Goal: Task Accomplishment & Management: Use online tool/utility

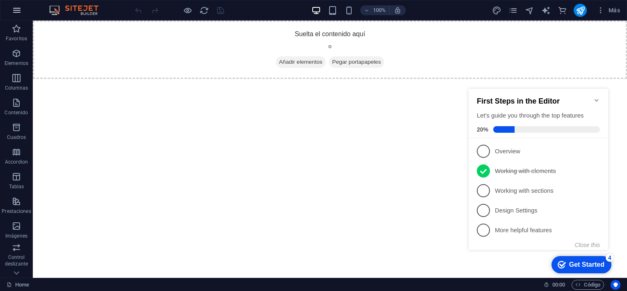
click at [17, 9] on icon "button" at bounding box center [17, 10] width 10 height 10
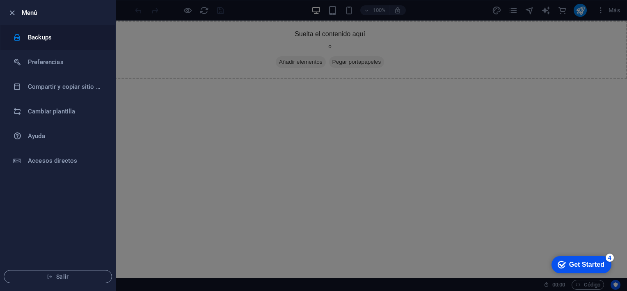
click at [41, 38] on h6 "Backups" at bounding box center [66, 37] width 76 height 10
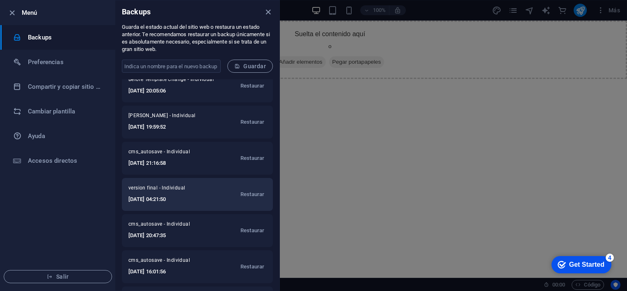
scroll to position [153, 0]
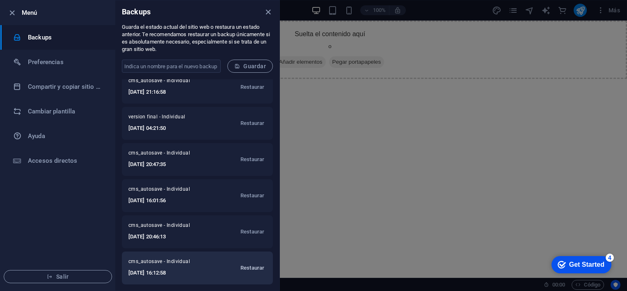
click at [249, 266] on span "Restaurar" at bounding box center [253, 268] width 24 height 10
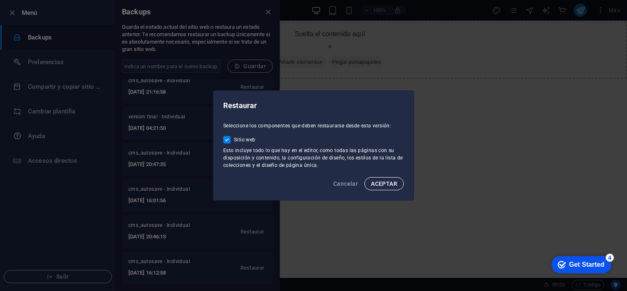
click at [373, 181] on span "ACEPTAR" at bounding box center [384, 183] width 26 height 7
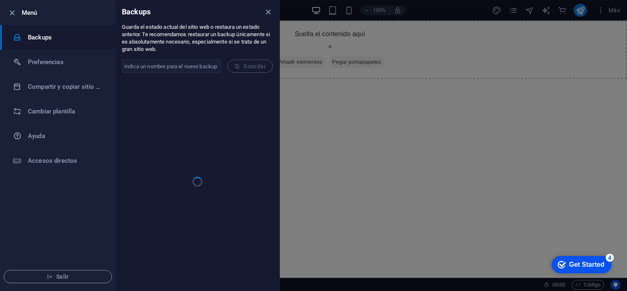
scroll to position [0, 0]
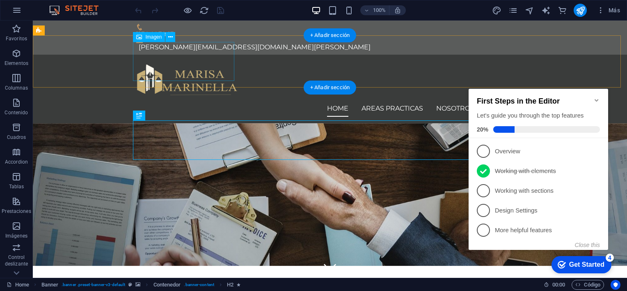
click at [182, 68] on figure at bounding box center [330, 80] width 388 height 39
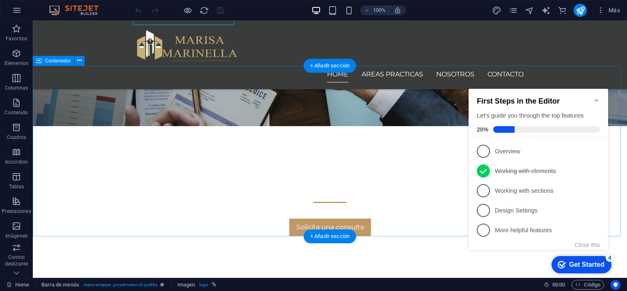
scroll to position [164, 0]
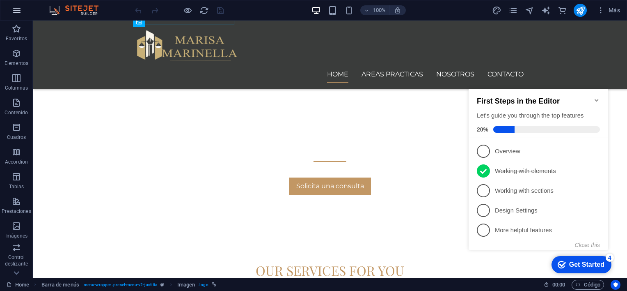
click at [12, 13] on icon "button" at bounding box center [17, 10] width 10 height 10
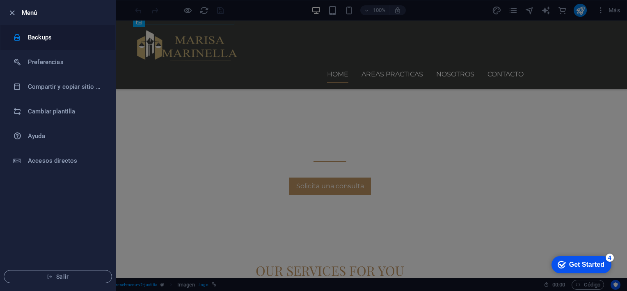
click at [47, 41] on h6 "Backups" at bounding box center [66, 37] width 76 height 10
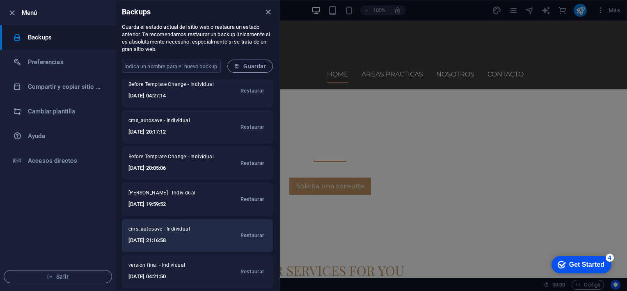
scroll to position [82, 0]
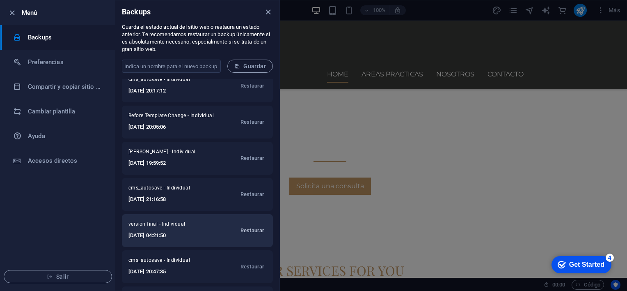
click at [251, 230] on span "Restaurar" at bounding box center [253, 230] width 24 height 10
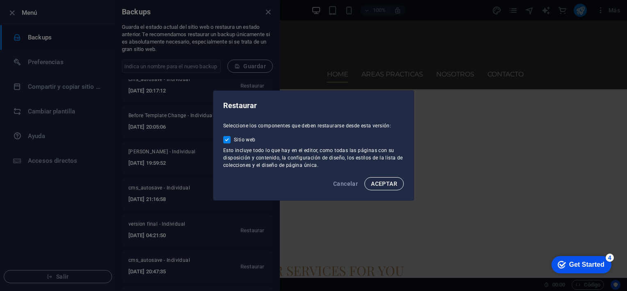
click at [384, 183] on span "ACEPTAR" at bounding box center [384, 183] width 26 height 7
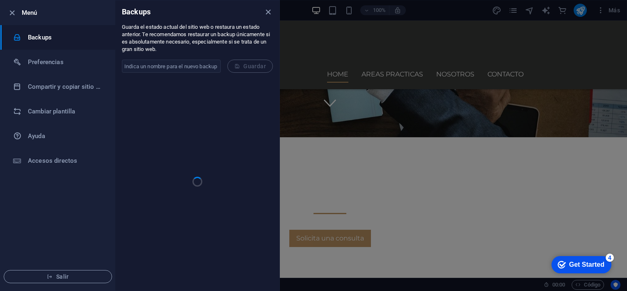
scroll to position [0, 0]
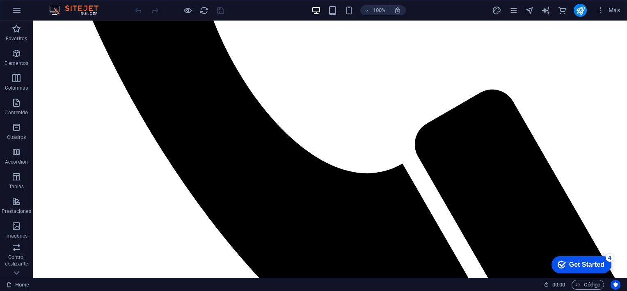
scroll to position [1755, 0]
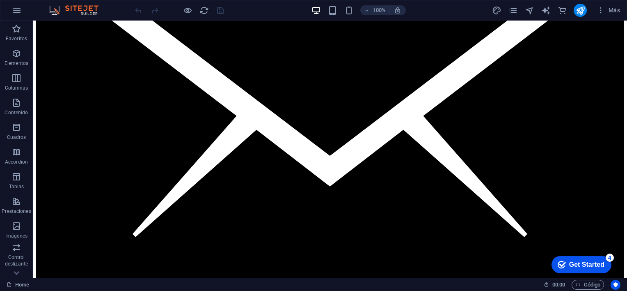
scroll to position [811, 0]
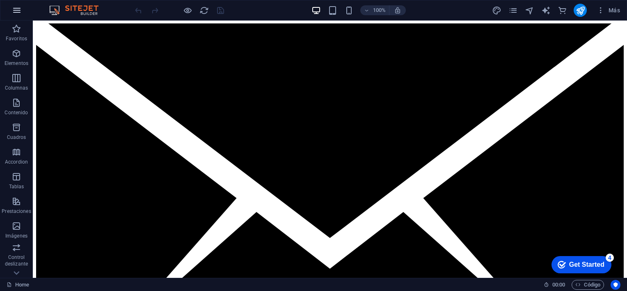
click at [16, 9] on icon "button" at bounding box center [17, 10] width 10 height 10
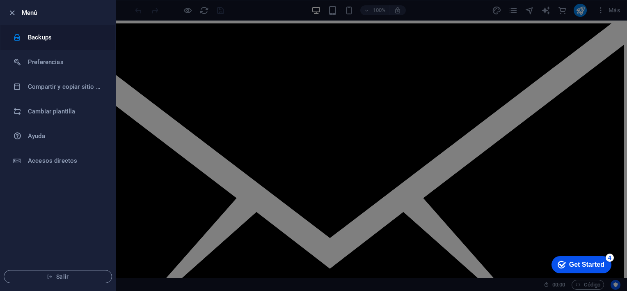
click at [41, 36] on h6 "Backups" at bounding box center [66, 37] width 76 height 10
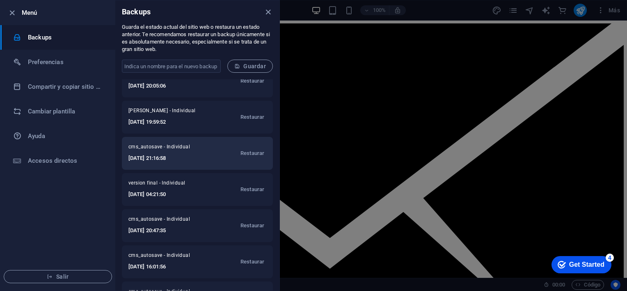
scroll to position [164, 0]
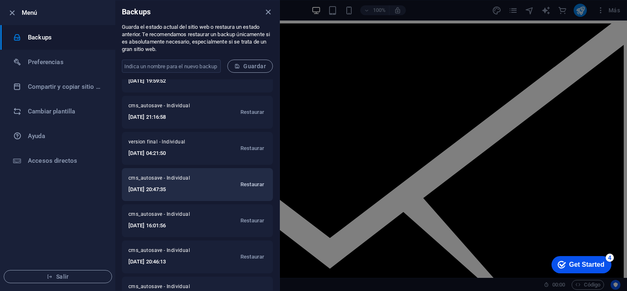
click at [259, 184] on span "Restaurar" at bounding box center [253, 184] width 24 height 10
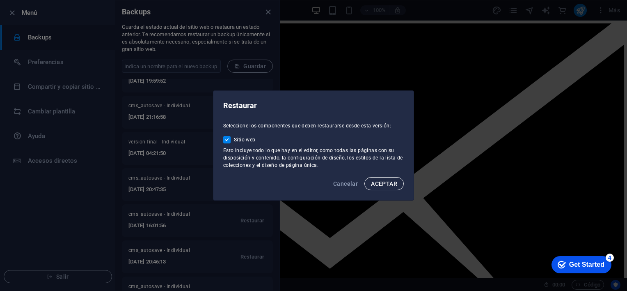
click at [369, 186] on button "ACEPTAR" at bounding box center [384, 183] width 39 height 13
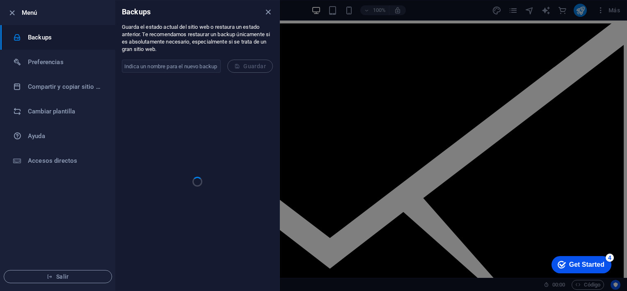
scroll to position [0, 0]
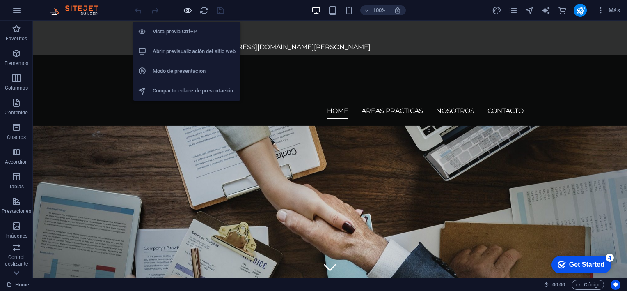
click at [188, 10] on icon "button" at bounding box center [187, 10] width 9 height 9
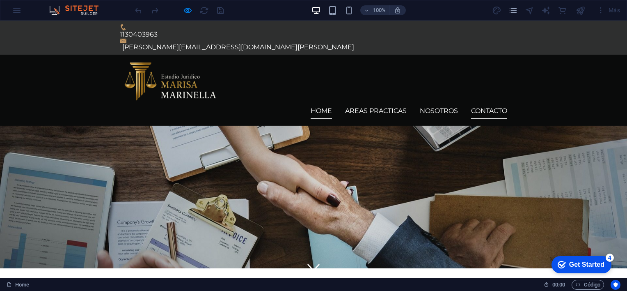
click at [490, 103] on link "CONTACTO" at bounding box center [489, 111] width 36 height 16
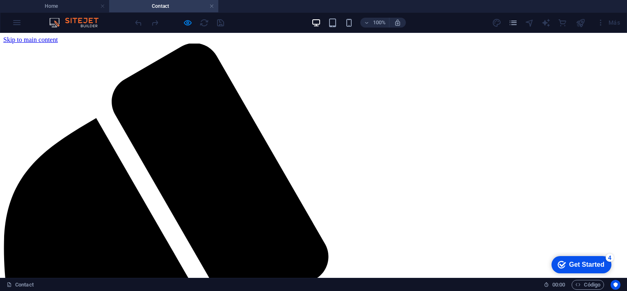
click at [80, 3] on h4 "Home" at bounding box center [54, 6] width 109 height 9
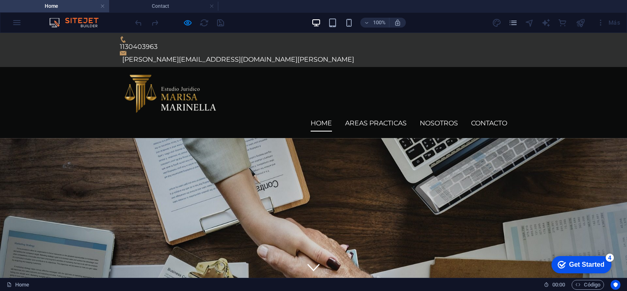
click at [181, 74] on img at bounding box center [170, 94] width 101 height 41
click at [174, 76] on img at bounding box center [170, 94] width 101 height 41
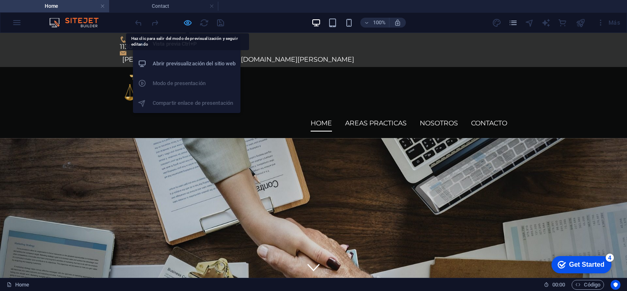
click at [190, 22] on icon "button" at bounding box center [187, 22] width 9 height 9
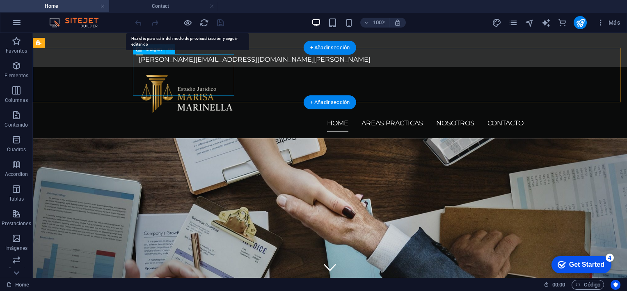
click at [193, 77] on figure at bounding box center [330, 94] width 388 height 41
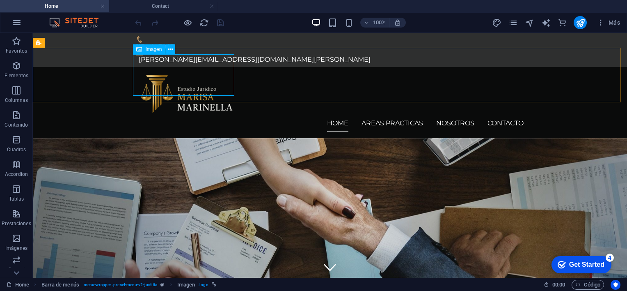
click at [154, 53] on div "Imagen" at bounding box center [149, 49] width 32 height 10
click at [170, 50] on icon at bounding box center [170, 49] width 5 height 9
click at [174, 50] on button at bounding box center [170, 49] width 10 height 10
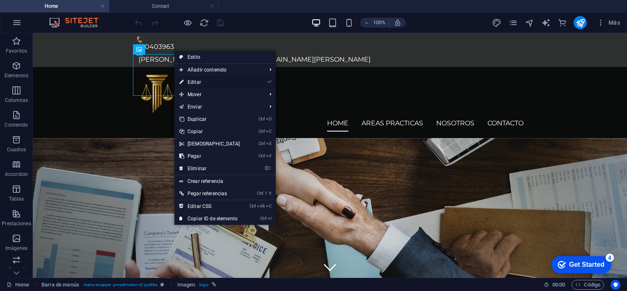
click at [196, 80] on link "⏎ Editar" at bounding box center [210, 82] width 71 height 12
select select "px"
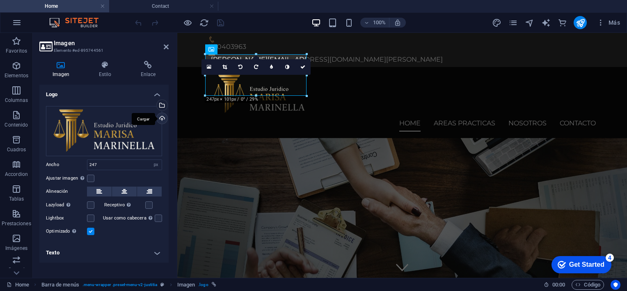
click at [162, 117] on div "Cargar" at bounding box center [161, 119] width 12 height 12
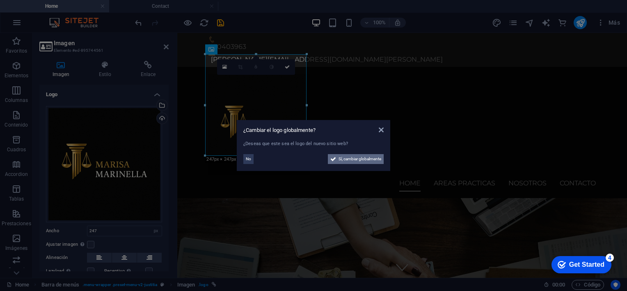
click at [353, 159] on span "Sí, cambiar globalmente" at bounding box center [360, 159] width 43 height 10
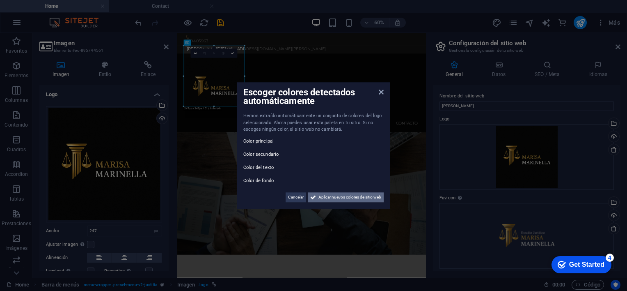
click at [345, 197] on span "Aplicar nuevos colores de sitio web" at bounding box center [350, 197] width 63 height 10
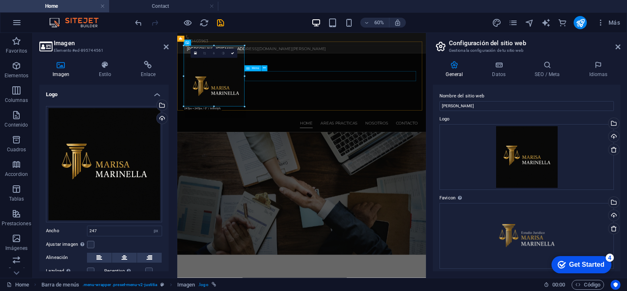
drag, startPoint x: 423, startPoint y: 107, endPoint x: 344, endPoint y: 102, distance: 78.6
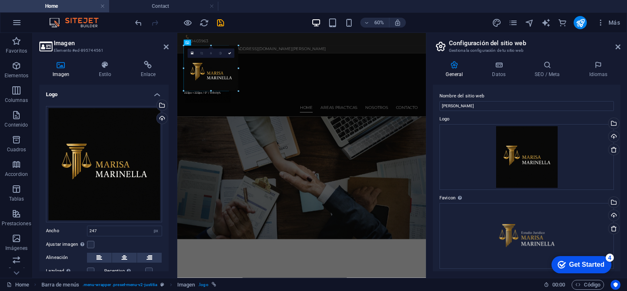
drag, startPoint x: 244, startPoint y: 76, endPoint x: 70, endPoint y: 71, distance: 174.6
type input "184"
click at [299, 149] on nav "Home AREAS PRACTICAS NOSOTROS CONTACTO" at bounding box center [385, 157] width 388 height 16
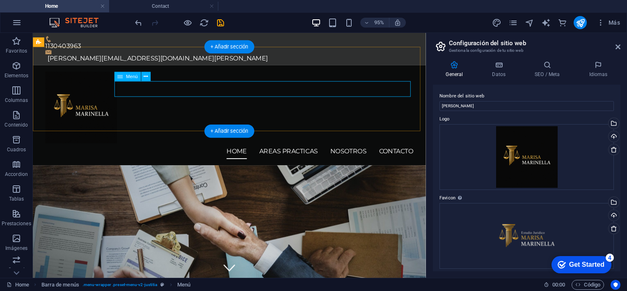
click at [281, 149] on nav "Home AREAS PRACTICAS NOSOTROS CONTACTO" at bounding box center [240, 157] width 388 height 16
click at [348, 120] on div "Home AREAS PRACTICAS NOSOTROS CONTACTO" at bounding box center [240, 119] width 414 height 105
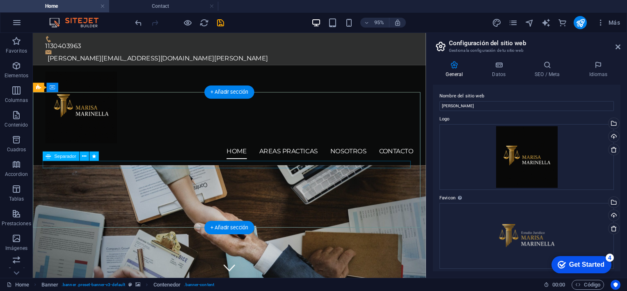
scroll to position [82, 0]
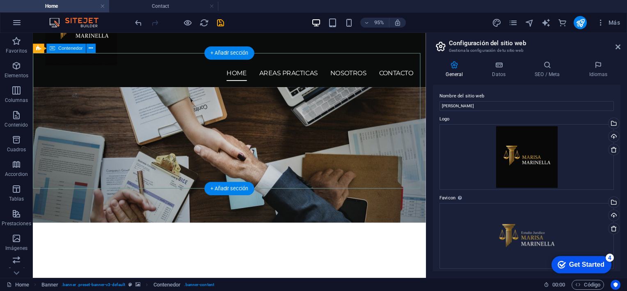
click at [90, 49] on icon at bounding box center [91, 48] width 4 height 8
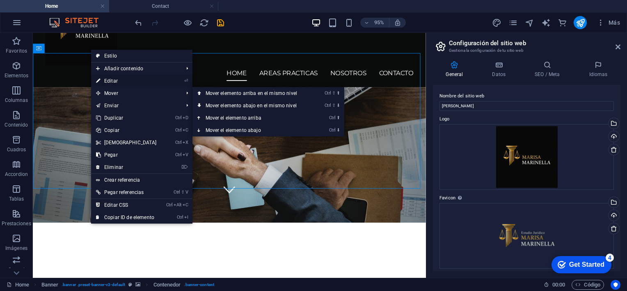
click at [120, 80] on link "⏎ Editar" at bounding box center [126, 81] width 71 height 12
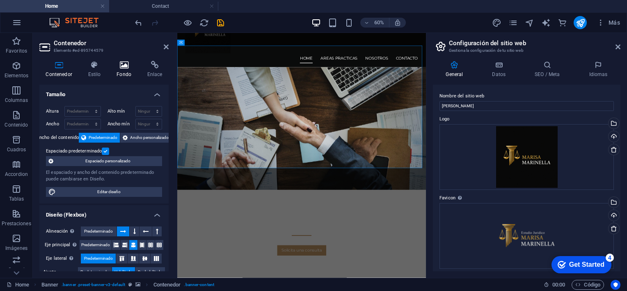
click at [115, 69] on icon at bounding box center [124, 65] width 28 height 8
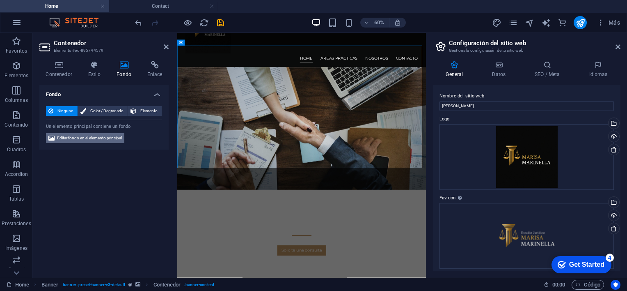
click at [102, 138] on span "Editar fondo en el elemento principal" at bounding box center [89, 138] width 65 height 10
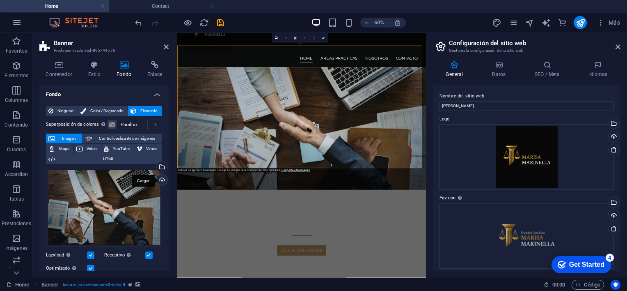
click at [160, 179] on div "Cargar" at bounding box center [161, 181] width 12 height 12
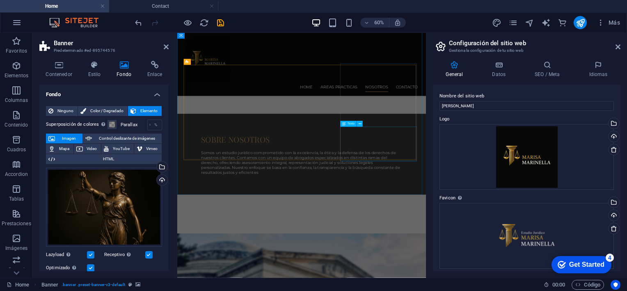
scroll to position [534, 0]
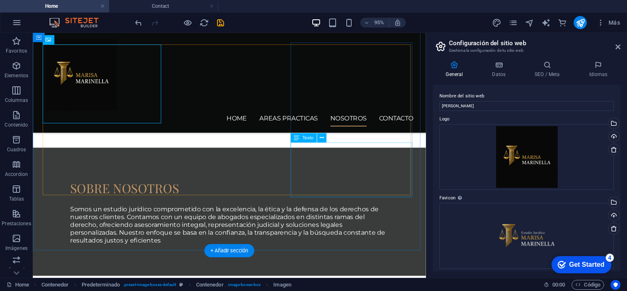
scroll to position [774, 0]
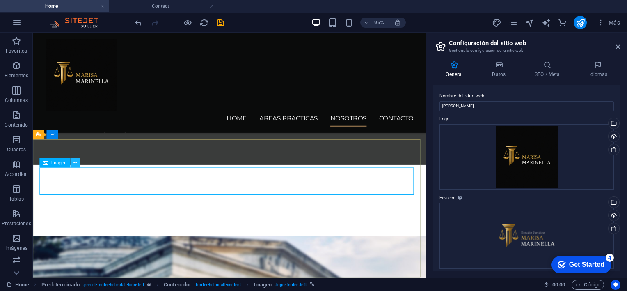
click at [75, 161] on icon at bounding box center [75, 163] width 4 height 8
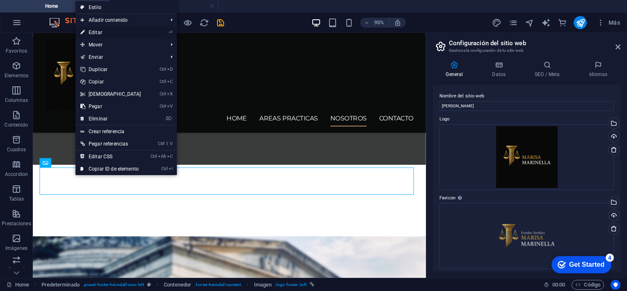
click at [108, 31] on link "⏎ Editar" at bounding box center [111, 32] width 71 height 12
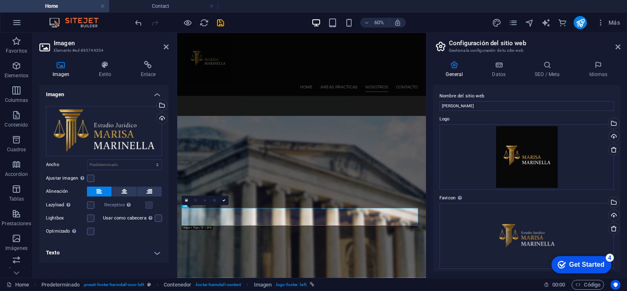
scroll to position [623, 0]
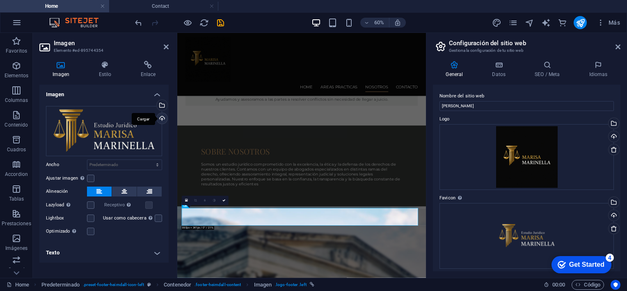
click at [161, 118] on div "Cargar" at bounding box center [161, 119] width 12 height 12
click at [155, 106] on div "Selecciona archivos del administrador de archivos, de la galería de fotos o car…" at bounding box center [128, 105] width 53 height 37
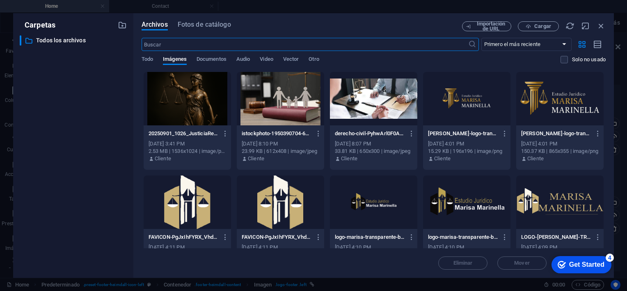
scroll to position [754, 0]
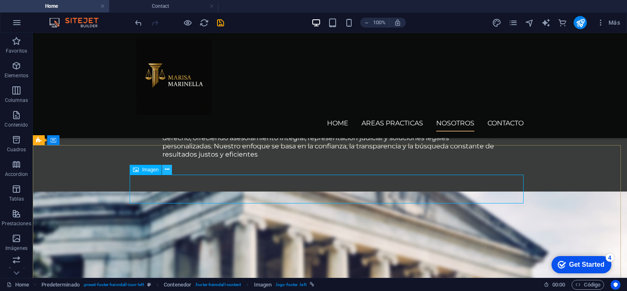
click at [165, 171] on icon at bounding box center [167, 169] width 5 height 9
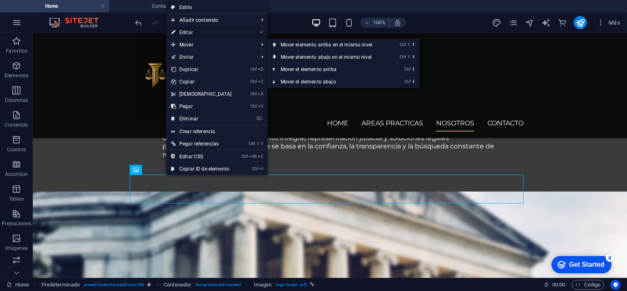
click at [186, 34] on link "⏎ Editar" at bounding box center [201, 32] width 71 height 12
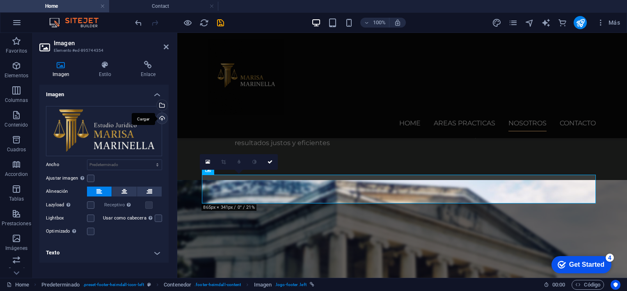
click at [161, 120] on div "Cargar" at bounding box center [161, 119] width 12 height 12
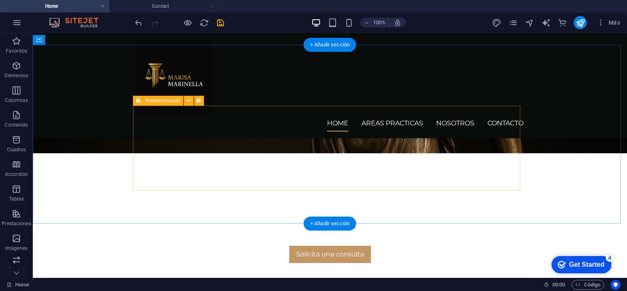
scroll to position [0, 0]
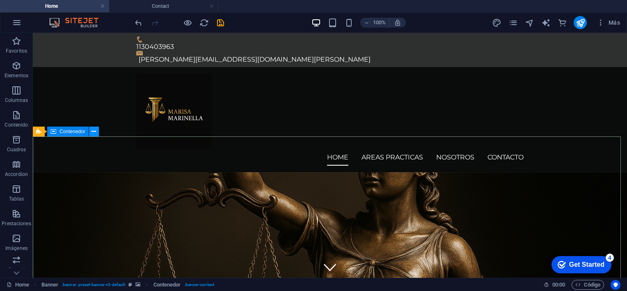
click at [91, 130] on button at bounding box center [94, 131] width 10 height 10
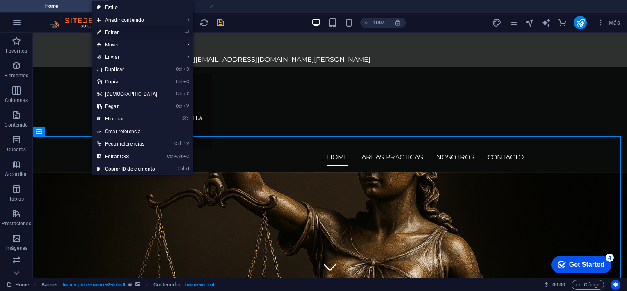
click at [117, 31] on link "⏎ Editar" at bounding box center [127, 32] width 71 height 12
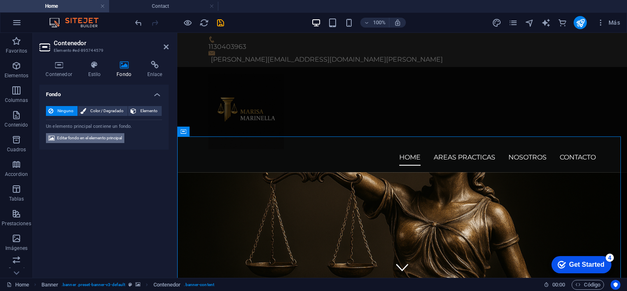
click at [105, 136] on span "Editar fondo en el elemento principal" at bounding box center [89, 138] width 65 height 10
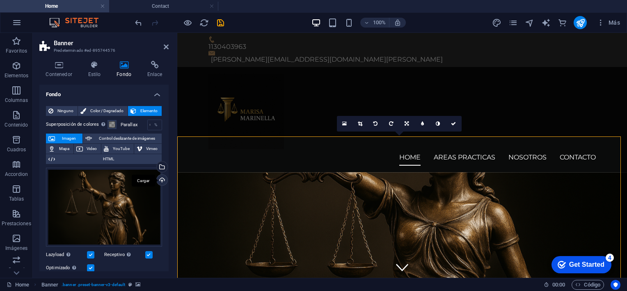
click at [159, 179] on div "Cargar" at bounding box center [161, 181] width 12 height 12
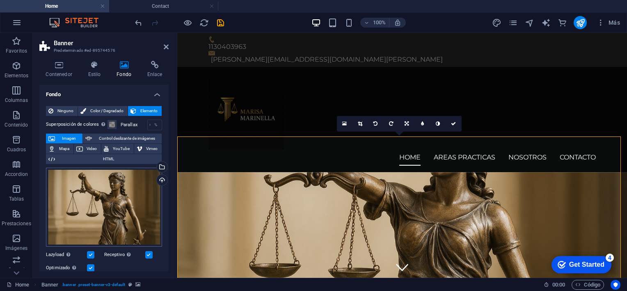
scroll to position [41, 0]
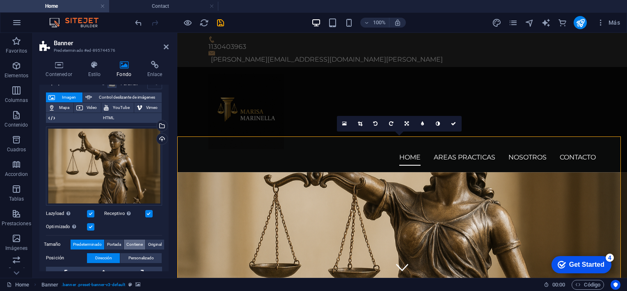
click at [129, 244] on span "Contiene" at bounding box center [134, 244] width 16 height 10
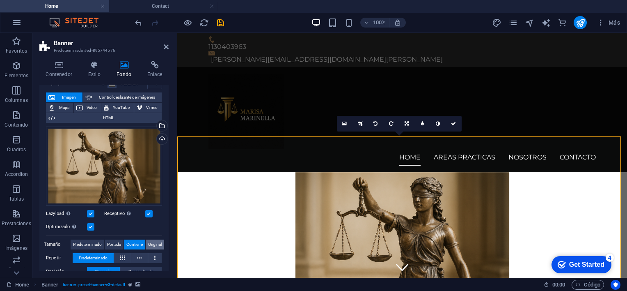
click at [152, 244] on span "Original" at bounding box center [155, 244] width 14 height 10
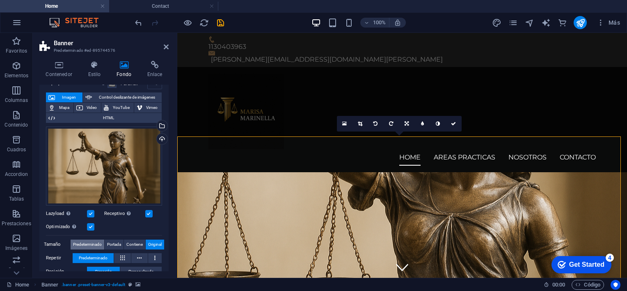
click at [98, 244] on span "Predeterminado" at bounding box center [87, 244] width 29 height 10
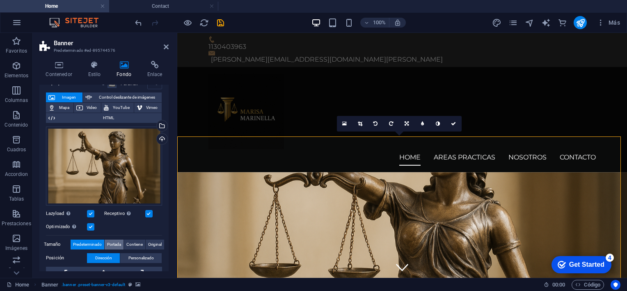
click at [117, 243] on span "Portada" at bounding box center [114, 244] width 14 height 10
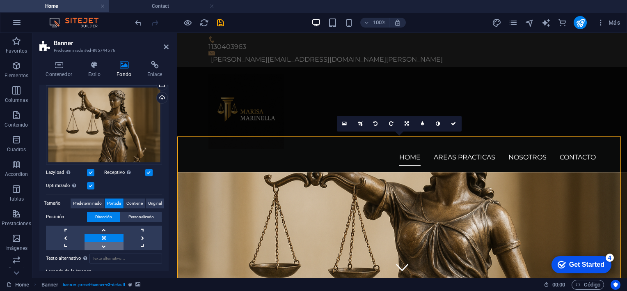
click at [103, 244] on link at bounding box center [104, 246] width 39 height 8
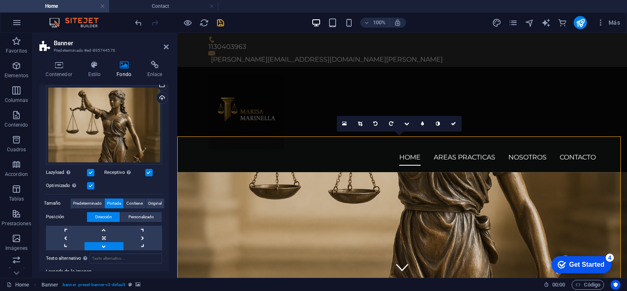
click at [103, 244] on link at bounding box center [104, 246] width 39 height 8
click at [103, 230] on link at bounding box center [104, 229] width 39 height 8
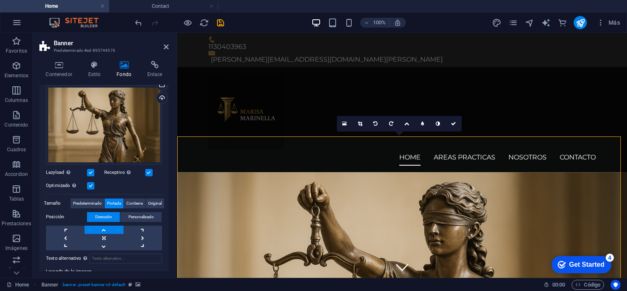
click at [103, 230] on link at bounding box center [104, 229] width 39 height 8
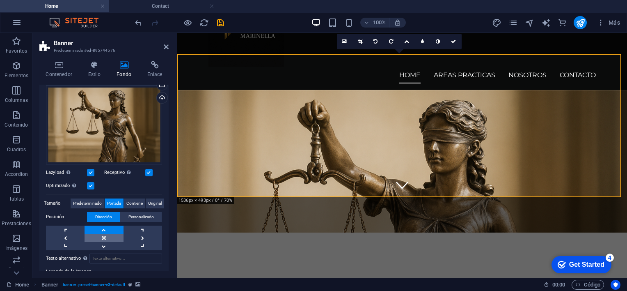
click at [103, 236] on link at bounding box center [104, 238] width 39 height 8
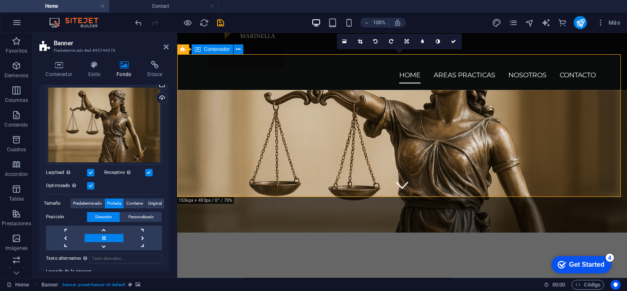
scroll to position [41, 0]
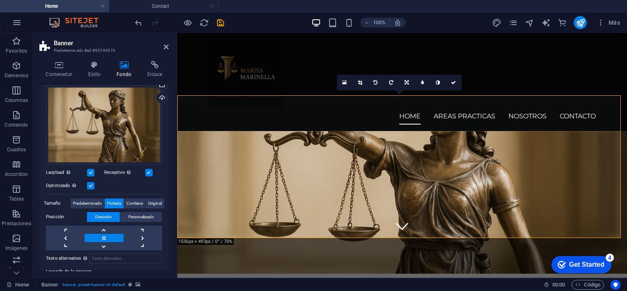
click at [102, 234] on link at bounding box center [104, 238] width 39 height 8
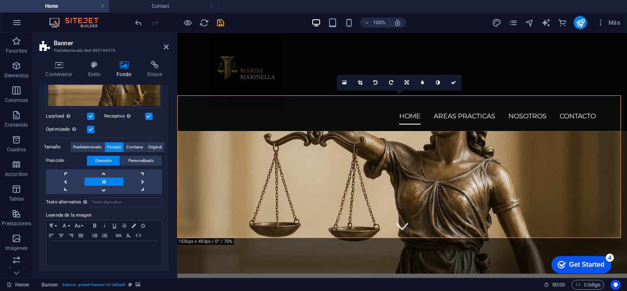
scroll to position [97, 0]
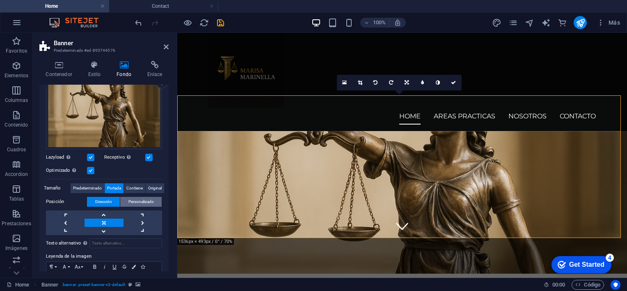
click at [136, 200] on span "Personalizado" at bounding box center [141, 202] width 25 height 10
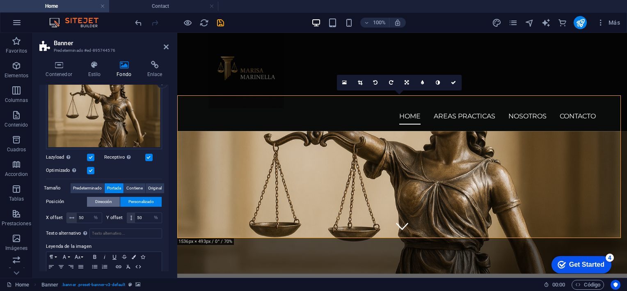
click at [96, 202] on span "Dirección" at bounding box center [103, 202] width 17 height 10
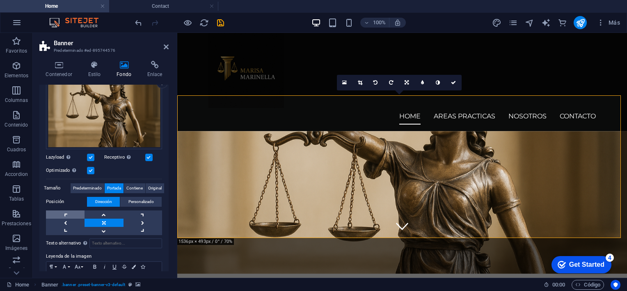
click at [66, 214] on link at bounding box center [65, 214] width 39 height 8
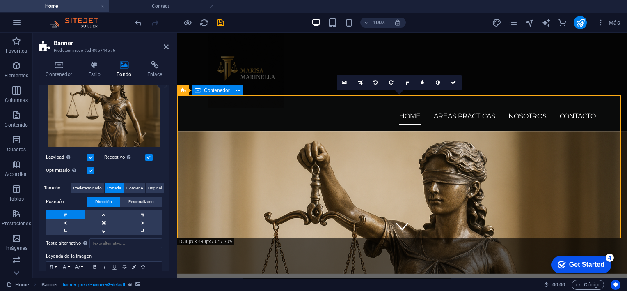
scroll to position [82, 0]
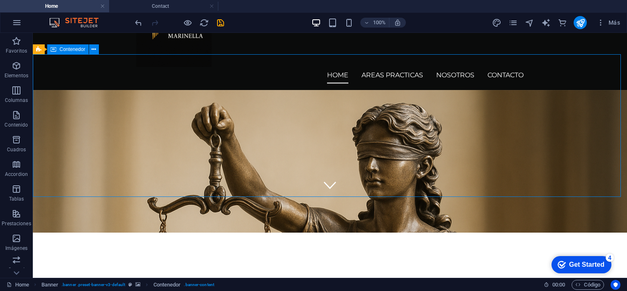
scroll to position [0, 0]
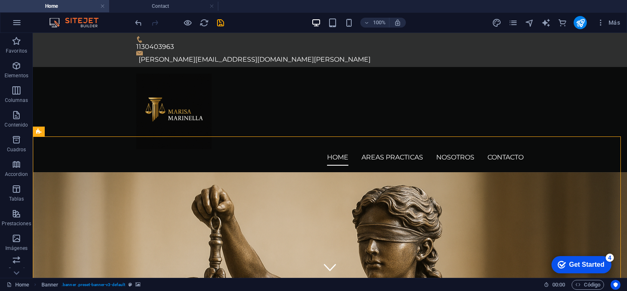
click at [37, 134] on icon at bounding box center [38, 131] width 5 height 10
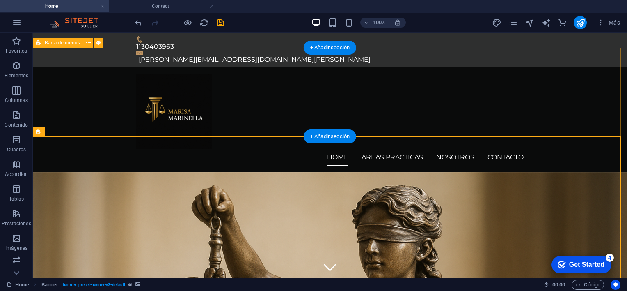
click at [77, 134] on div "Home AREAS PRACTICAS NOSOTROS CONTACTO" at bounding box center [330, 119] width 595 height 105
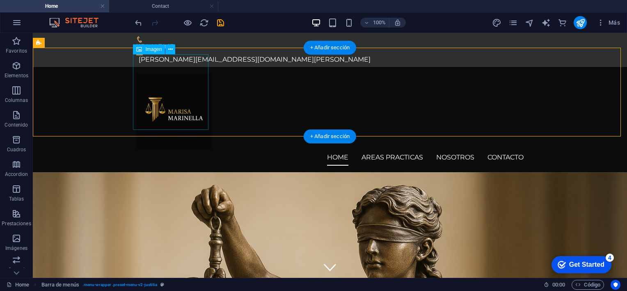
click at [184, 114] on figure at bounding box center [330, 112] width 388 height 76
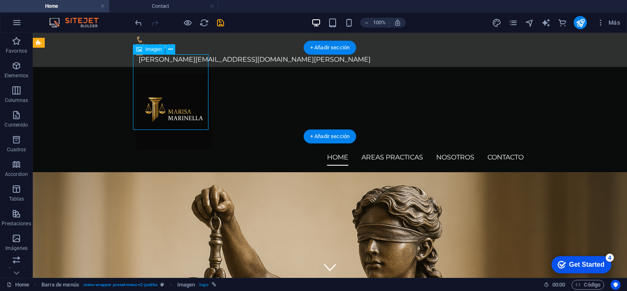
click at [185, 99] on figure at bounding box center [330, 112] width 388 height 76
select select "px"
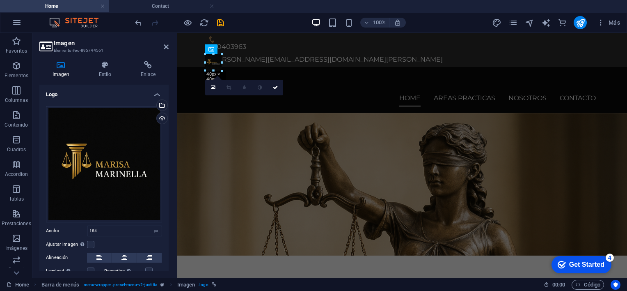
drag, startPoint x: 244, startPoint y: 131, endPoint x: 63, endPoint y: 38, distance: 203.7
type input "40"
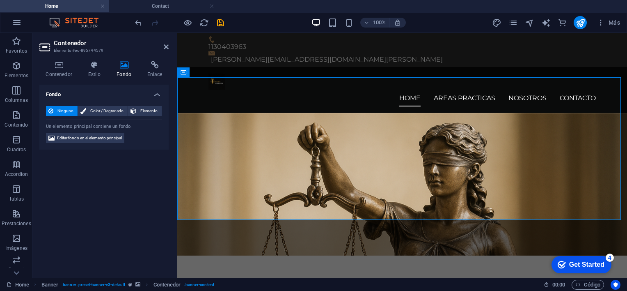
click at [95, 132] on div "Ninguno Color / Degradado Elemento Estirar fondo a ancho completo Superposición…" at bounding box center [103, 124] width 129 height 51
click at [97, 137] on span "Editar fondo en el elemento principal" at bounding box center [89, 138] width 65 height 10
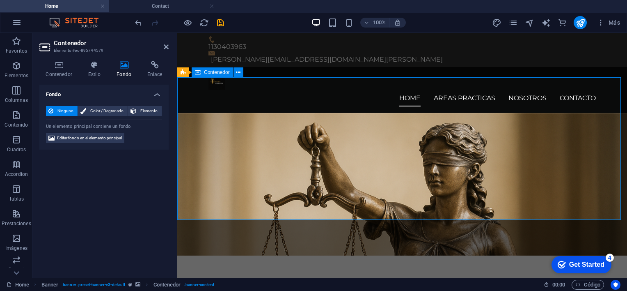
click at [106, 143] on div "Ninguno Color / Degradado Elemento Estirar fondo a ancho completo Superposición…" at bounding box center [103, 124] width 129 height 51
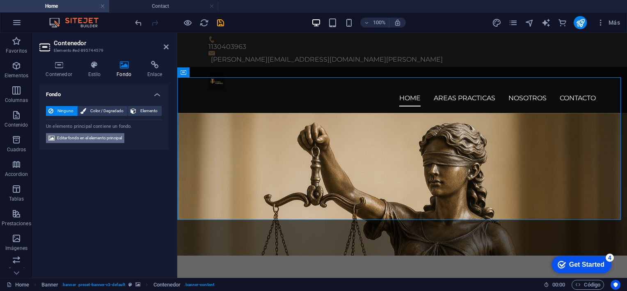
click at [107, 136] on span "Editar fondo en el elemento principal" at bounding box center [89, 138] width 65 height 10
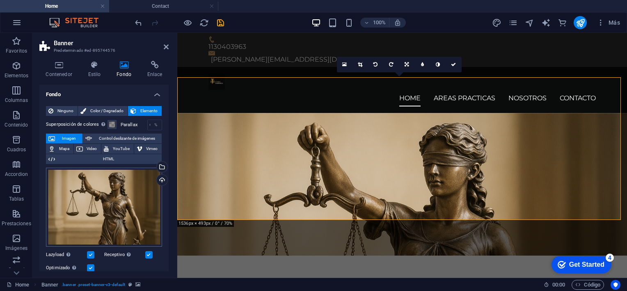
scroll to position [41, 0]
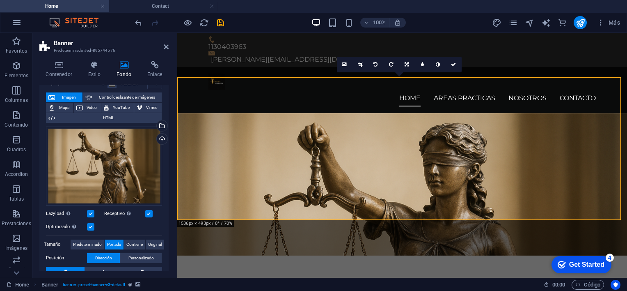
click at [91, 228] on label at bounding box center [90, 226] width 7 height 7
click at [0, 0] on input "Optimizado Las imágenes se comprimen para así mejorar la velocidad de las págin…" at bounding box center [0, 0] width 0 height 0
click at [91, 228] on label at bounding box center [90, 226] width 7 height 7
click at [0, 0] on input "Optimizado Las imágenes se comprimen para así mejorar la velocidad de las págin…" at bounding box center [0, 0] width 0 height 0
click at [91, 211] on label at bounding box center [90, 213] width 7 height 7
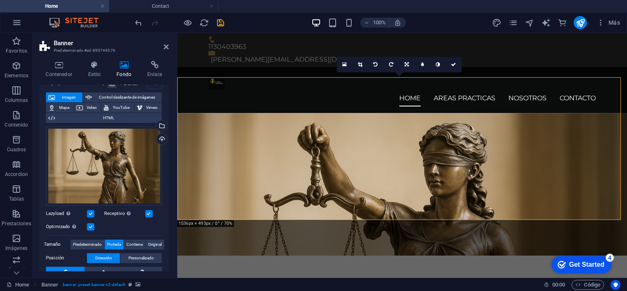
click at [0, 0] on input "Lazyload La carga de imágenes tras la carga de la página mejora la velocidad de…" at bounding box center [0, 0] width 0 height 0
click at [91, 211] on label at bounding box center [90, 213] width 7 height 7
click at [0, 0] on input "Lazyload La carga de imágenes tras la carga de la página mejora la velocidad de…" at bounding box center [0, 0] width 0 height 0
click at [151, 210] on label at bounding box center [148, 213] width 7 height 7
click at [0, 0] on input "Receptivo Automáticamente cargar tamaños optimizados de smartphone e imagen ret…" at bounding box center [0, 0] width 0 height 0
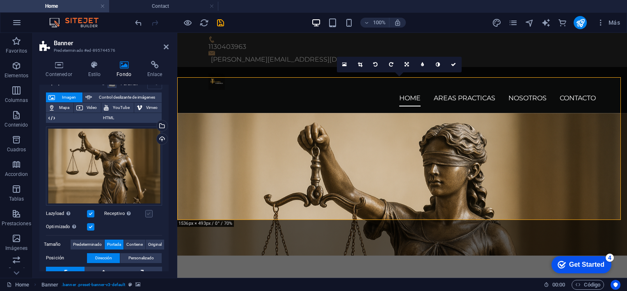
click at [147, 210] on label at bounding box center [148, 213] width 7 height 7
click at [0, 0] on input "Receptivo Automáticamente cargar tamaños optimizados de smartphone e imagen ret…" at bounding box center [0, 0] width 0 height 0
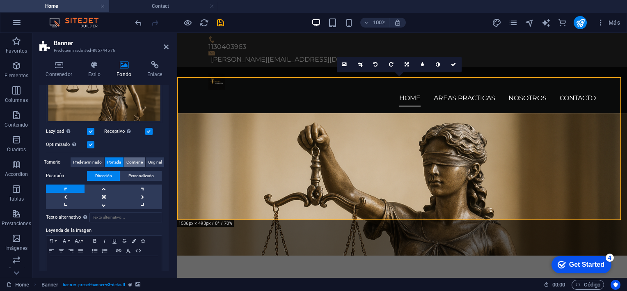
click at [126, 163] on span "Contiene" at bounding box center [134, 162] width 16 height 10
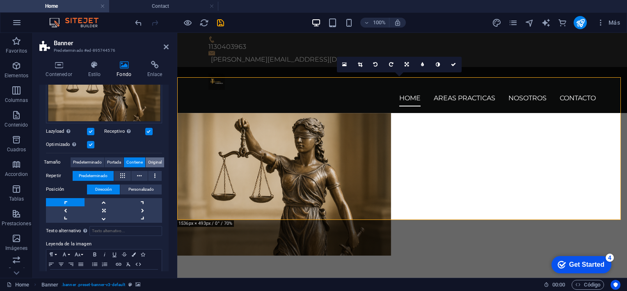
click at [156, 161] on span "Original" at bounding box center [155, 162] width 14 height 10
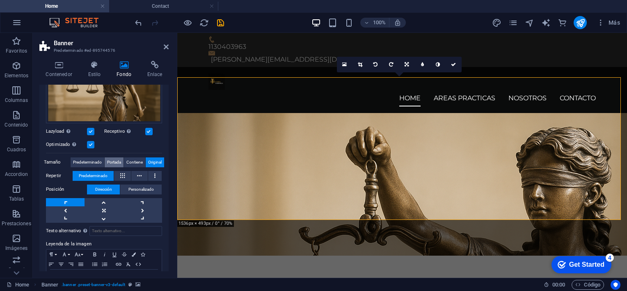
click at [117, 163] on span "Portada" at bounding box center [114, 162] width 14 height 10
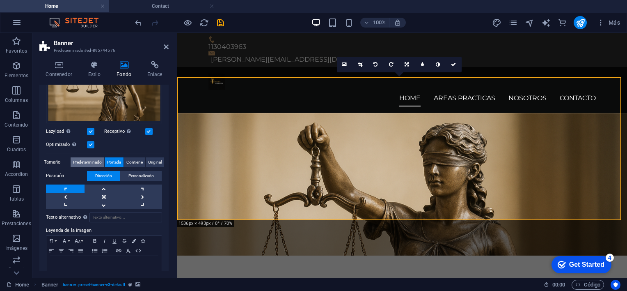
click at [90, 163] on span "Predeterminado" at bounding box center [87, 162] width 29 height 10
click at [112, 161] on span "Portada" at bounding box center [114, 162] width 14 height 10
click at [105, 201] on link at bounding box center [104, 205] width 39 height 8
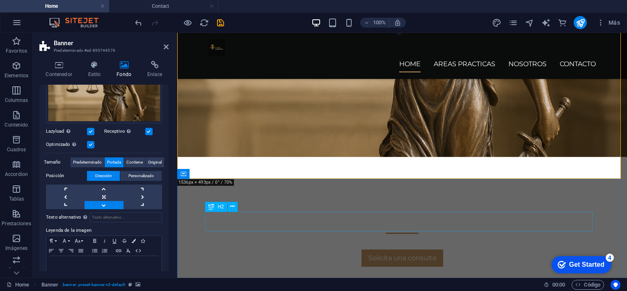
scroll to position [0, 0]
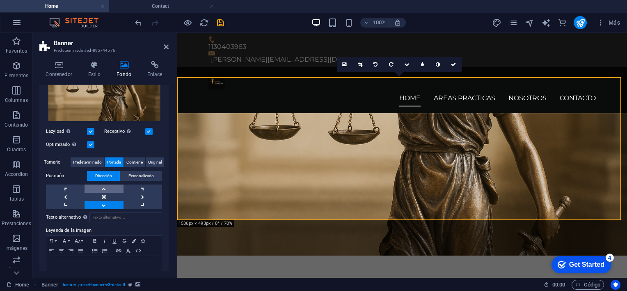
click at [105, 188] on link at bounding box center [104, 188] width 39 height 8
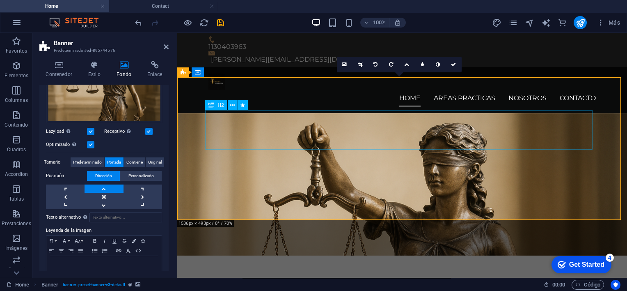
scroll to position [41, 0]
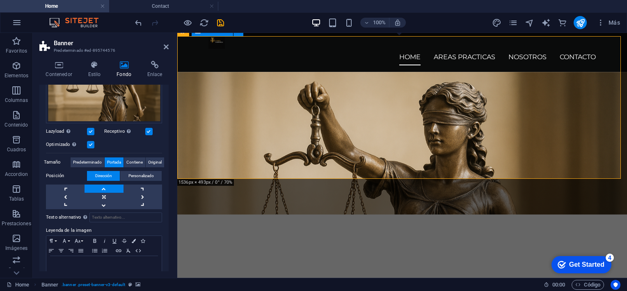
click at [280, 214] on div "Defendemos tus derechos con compromiso, ética y experiencia Solicita una consul…" at bounding box center [402, 285] width 450 height 142
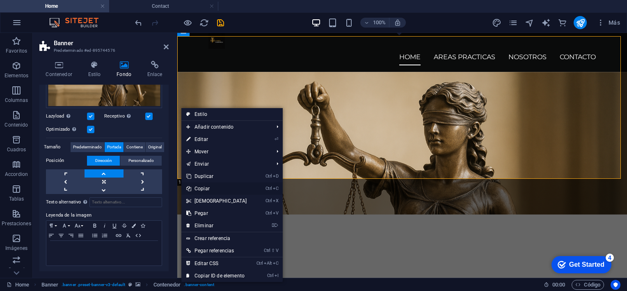
click at [220, 188] on link "Ctrl C Copiar" at bounding box center [217, 188] width 71 height 12
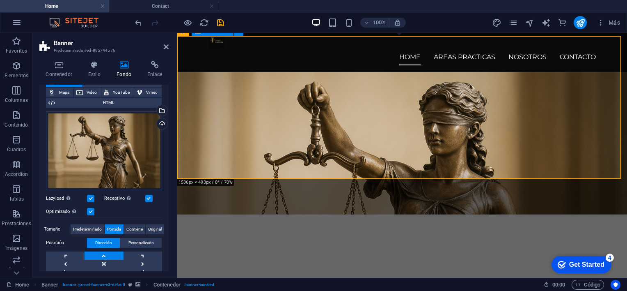
scroll to position [0, 0]
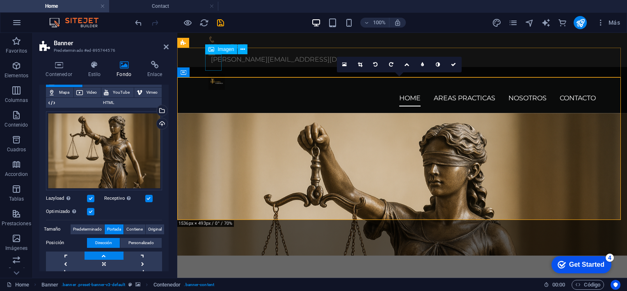
click at [214, 74] on figure at bounding box center [403, 82] width 388 height 16
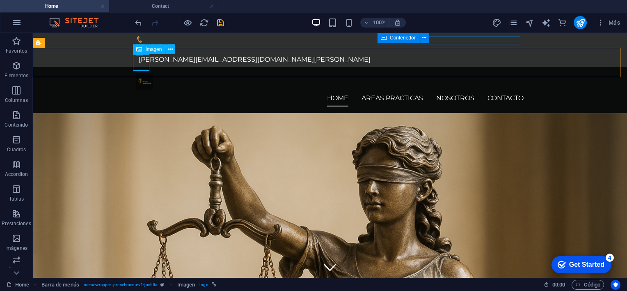
click at [153, 50] on span "Imagen" at bounding box center [153, 49] width 16 height 5
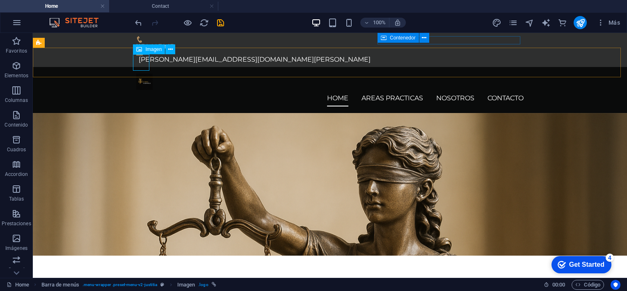
select select "px"
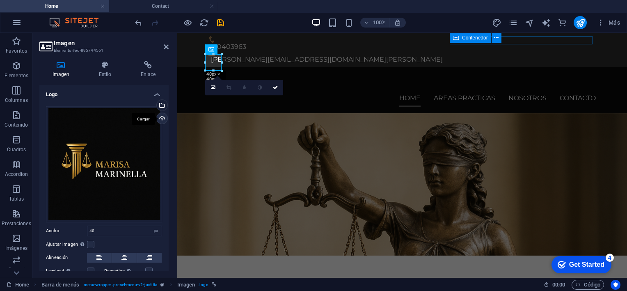
click at [161, 120] on div "Cargar" at bounding box center [161, 119] width 12 height 12
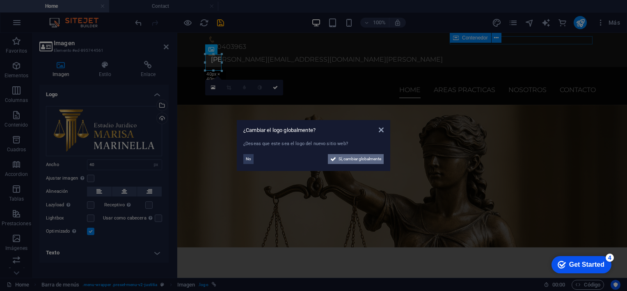
click at [345, 158] on span "Sí, cambiar globalmente" at bounding box center [360, 159] width 43 height 10
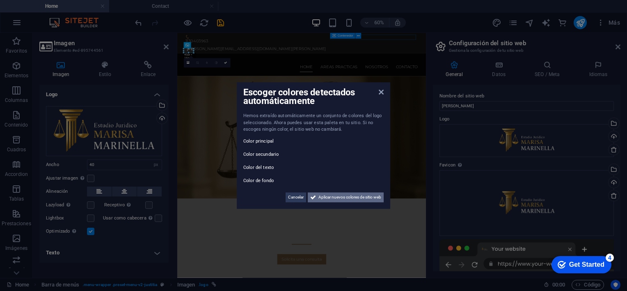
click at [341, 199] on span "Aplicar nuevos colores de sitio web" at bounding box center [350, 197] width 63 height 10
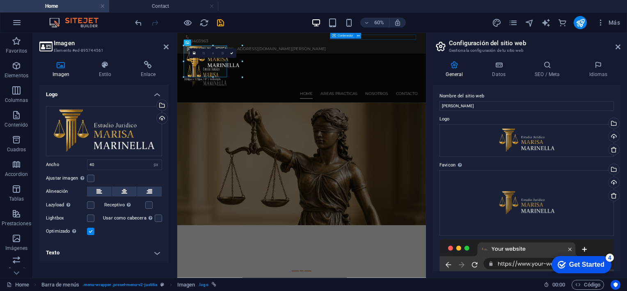
drag, startPoint x: 194, startPoint y: 53, endPoint x: 250, endPoint y: 64, distance: 57.0
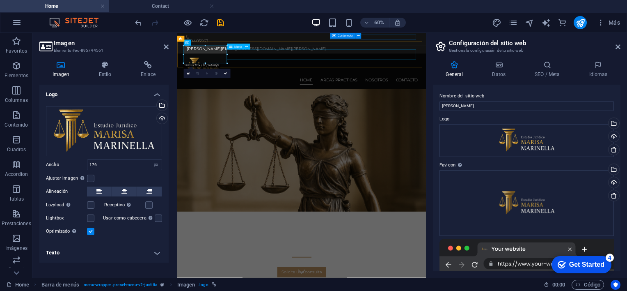
drag, startPoint x: 404, startPoint y: 87, endPoint x: 300, endPoint y: 69, distance: 106.3
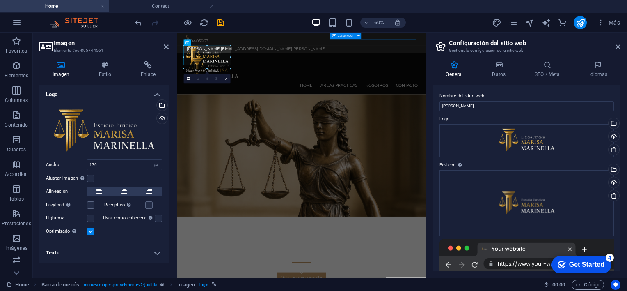
drag, startPoint x: 225, startPoint y: 54, endPoint x: 117, endPoint y: 37, distance: 109.4
type input "226"
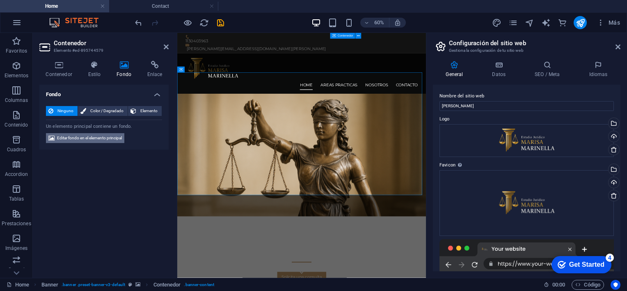
click at [113, 140] on span "Editar fondo en el elemento principal" at bounding box center [89, 138] width 65 height 10
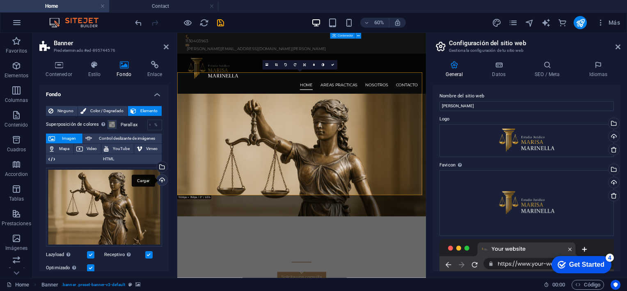
click at [163, 179] on div "Cargar" at bounding box center [161, 181] width 12 height 12
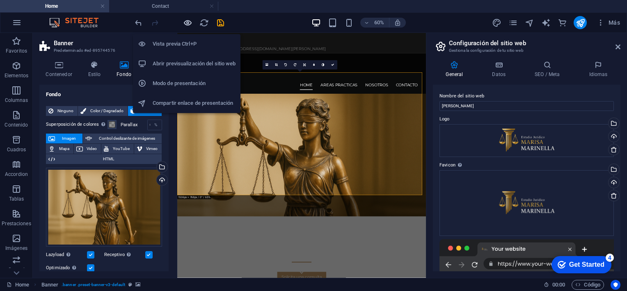
click at [187, 22] on icon "button" at bounding box center [187, 22] width 9 height 9
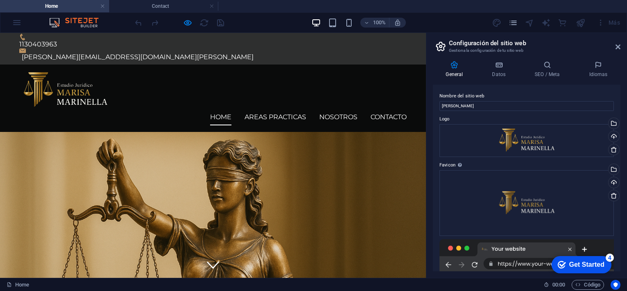
scroll to position [44, 0]
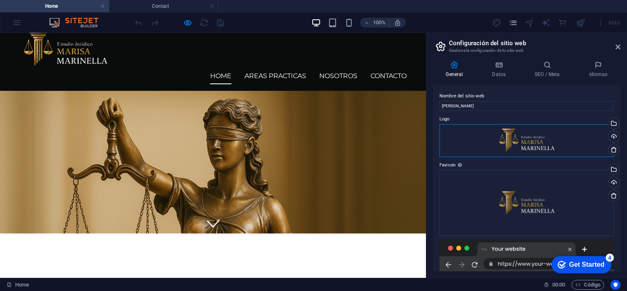
click at [535, 149] on div "Arrastra archivos aquí, haz clic para escoger archivos o selecciona archivos de…" at bounding box center [527, 140] width 175 height 33
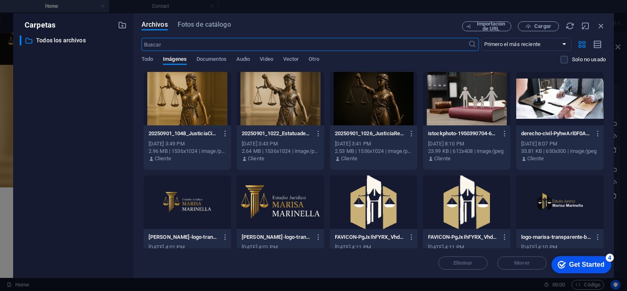
scroll to position [129, 0]
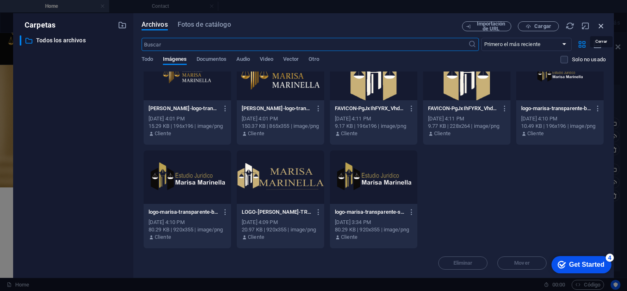
click at [603, 25] on icon "button" at bounding box center [601, 25] width 9 height 9
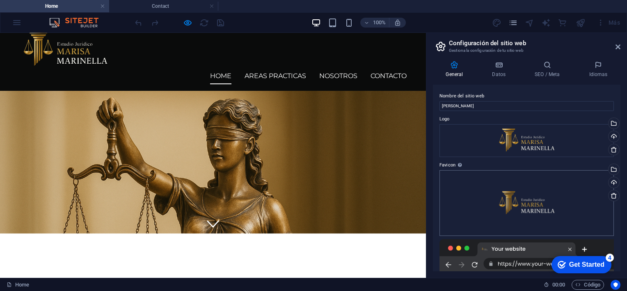
scroll to position [115, 0]
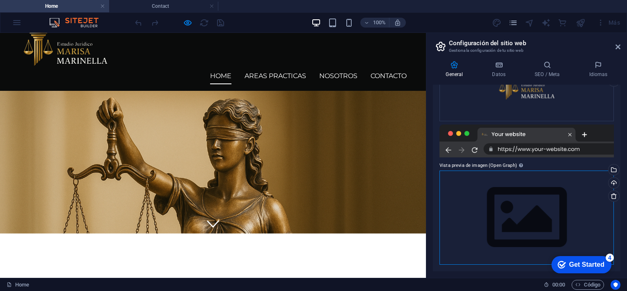
click at [552, 219] on div "Arrastra archivos aquí, haz clic para escoger archivos o selecciona archivos de…" at bounding box center [527, 217] width 175 height 94
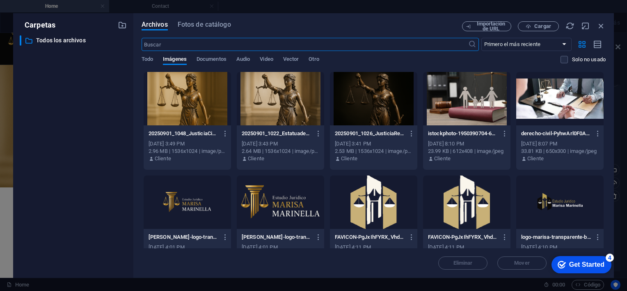
click at [279, 103] on div at bounding box center [280, 98] width 87 height 53
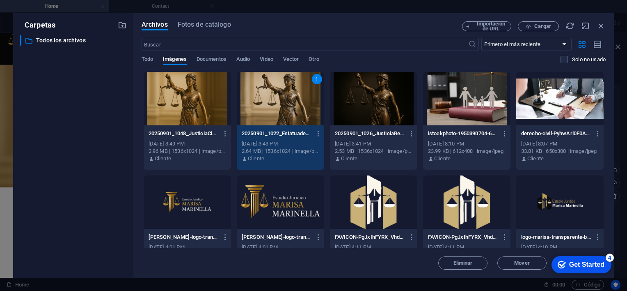
click at [279, 103] on div "1" at bounding box center [280, 98] width 87 height 53
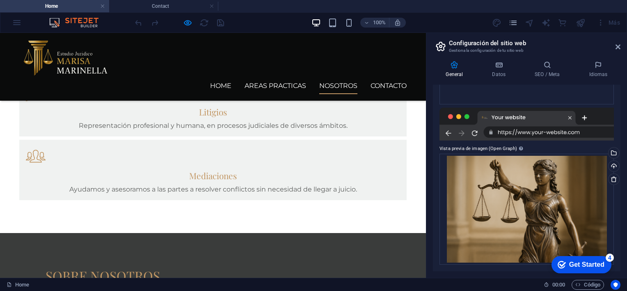
scroll to position [616, 0]
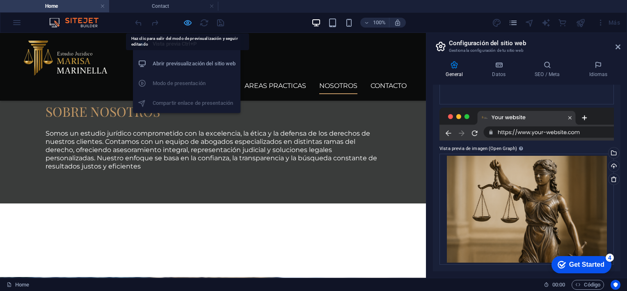
click at [186, 22] on icon "button" at bounding box center [187, 22] width 9 height 9
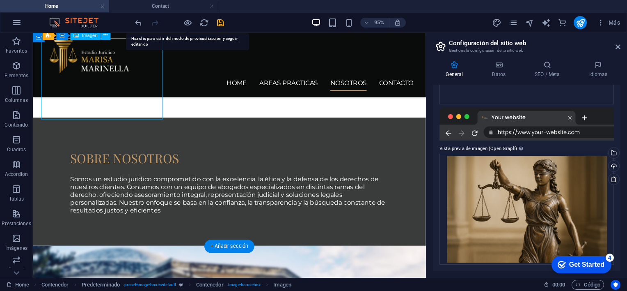
scroll to position [634, 0]
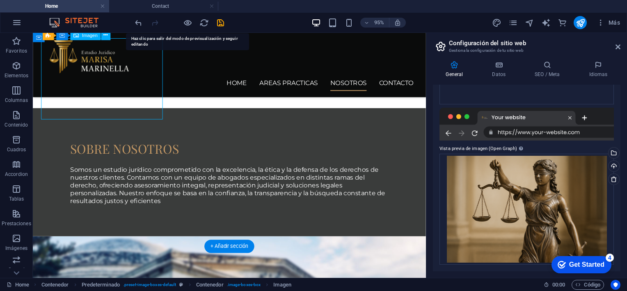
select select "%"
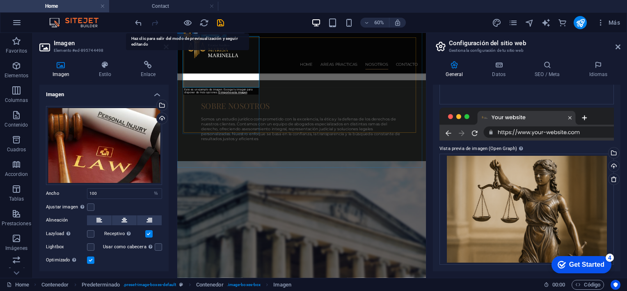
click at [237, 93] on link "O importe esta imagen" at bounding box center [232, 92] width 29 height 3
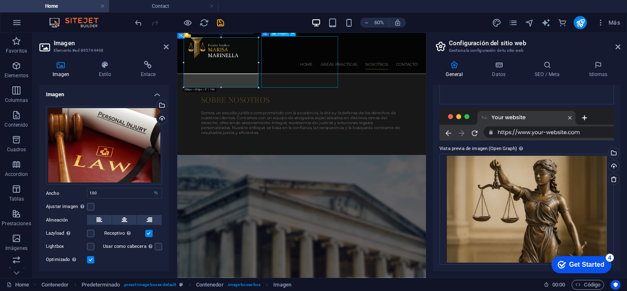
scroll to position [624, 0]
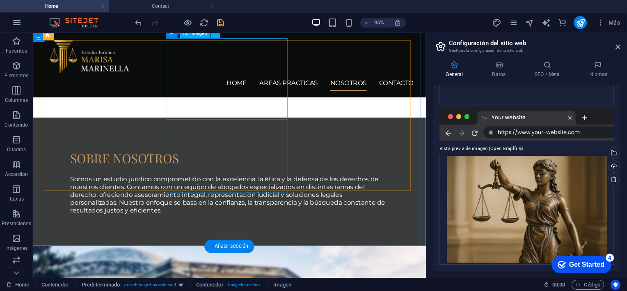
select select "%"
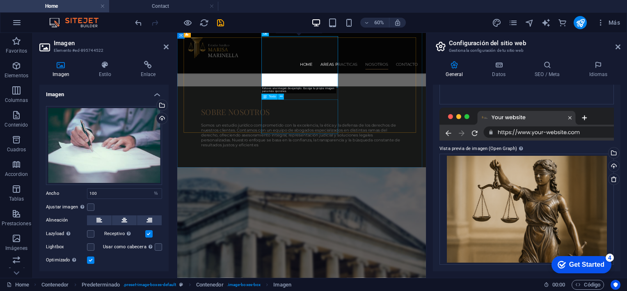
scroll to position [634, 0]
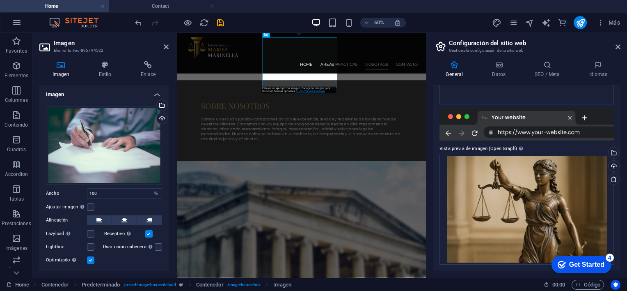
click at [313, 91] on link "O importe esta imagen" at bounding box center [310, 91] width 29 height 3
select select "%"
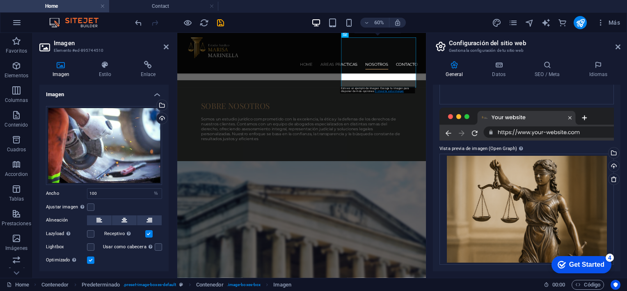
click at [382, 93] on link "O importe esta imagen" at bounding box center [389, 91] width 29 height 3
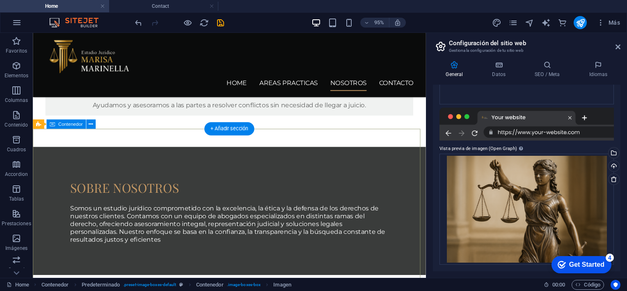
scroll to position [747, 0]
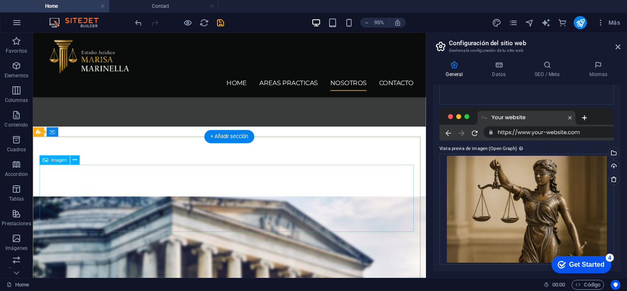
scroll to position [778, 0]
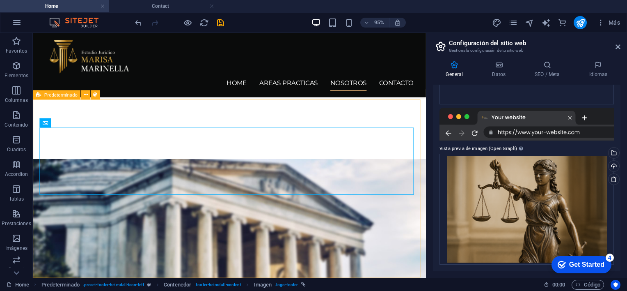
click at [38, 94] on icon at bounding box center [38, 94] width 5 height 9
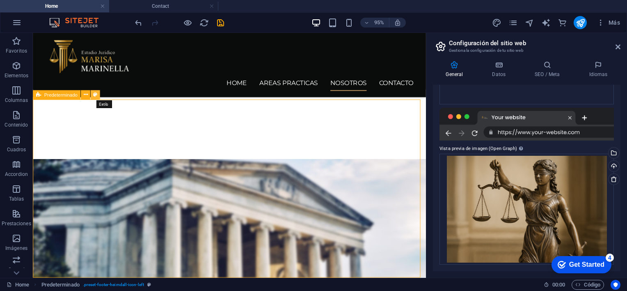
click at [96, 94] on icon at bounding box center [95, 95] width 4 height 8
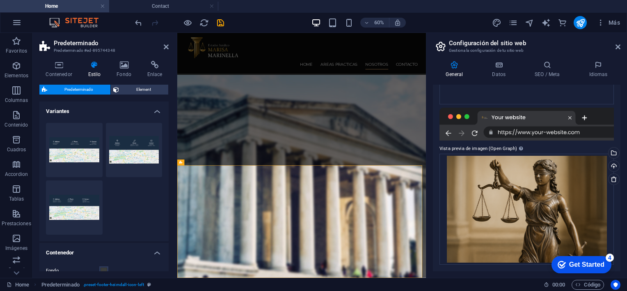
scroll to position [638, 0]
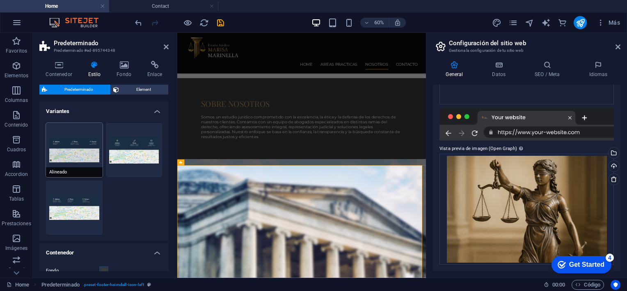
click at [84, 138] on button "Alineado" at bounding box center [74, 150] width 57 height 54
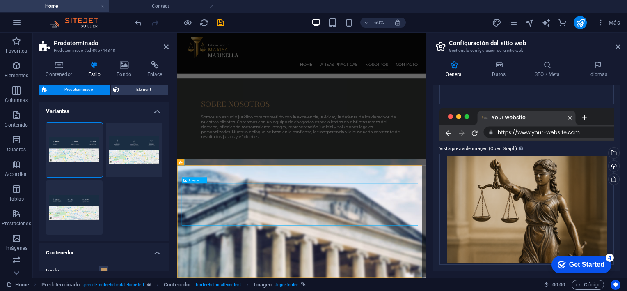
click at [74, 209] on button "icon-left" at bounding box center [74, 207] width 57 height 54
click at [62, 72] on h4 "Contenedor" at bounding box center [60, 69] width 42 height 17
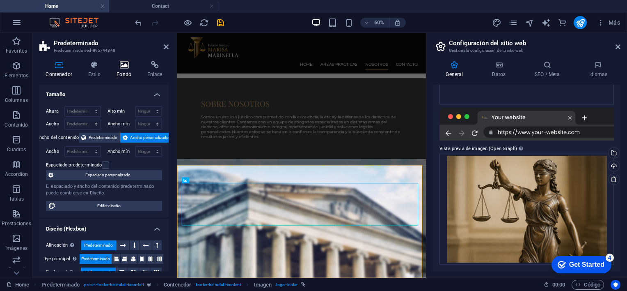
click at [125, 69] on h4 "Fondo" at bounding box center [125, 69] width 31 height 17
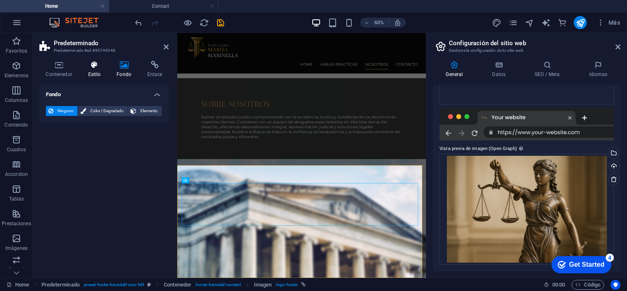
click at [94, 67] on icon at bounding box center [94, 65] width 25 height 8
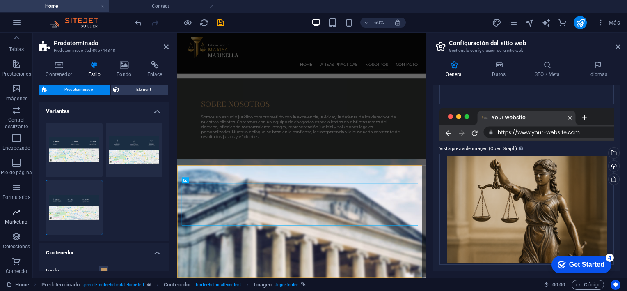
scroll to position [0, 0]
click at [11, 69] on icon "button" at bounding box center [16, 66] width 10 height 10
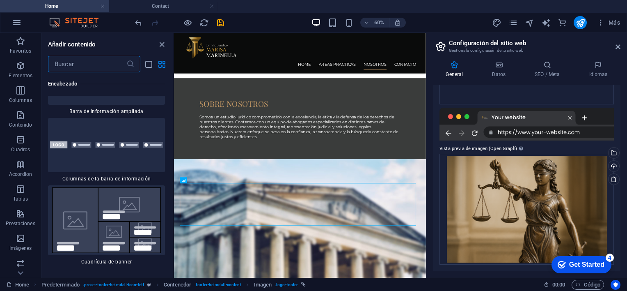
scroll to position [11037, 0]
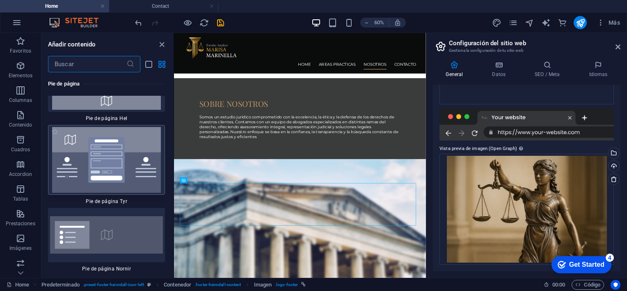
click at [131, 192] on img at bounding box center [106, 160] width 113 height 66
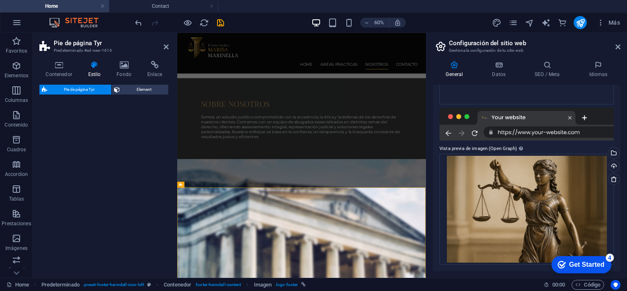
click at [131, 186] on div "Pie de página Tyr Element" at bounding box center [103, 178] width 129 height 186
select select "rem"
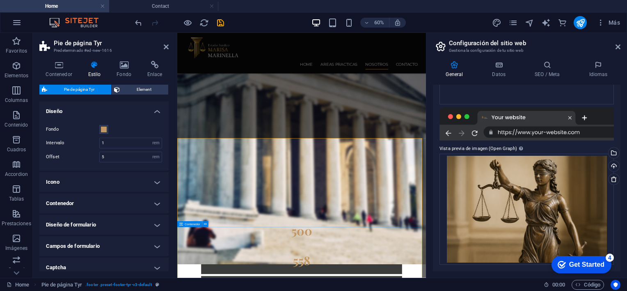
scroll to position [747, 0]
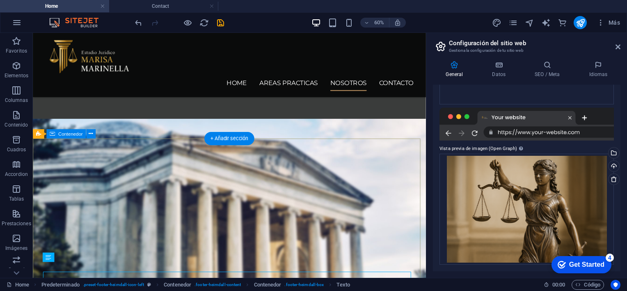
scroll to position [737, 0]
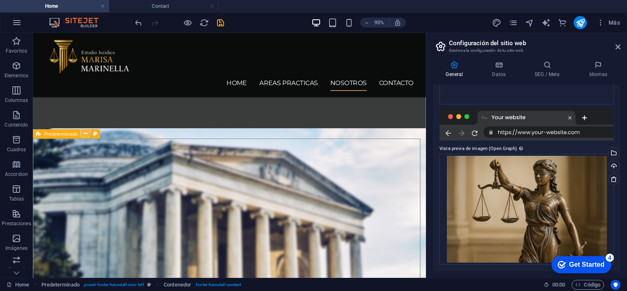
click at [85, 136] on icon at bounding box center [85, 134] width 4 height 8
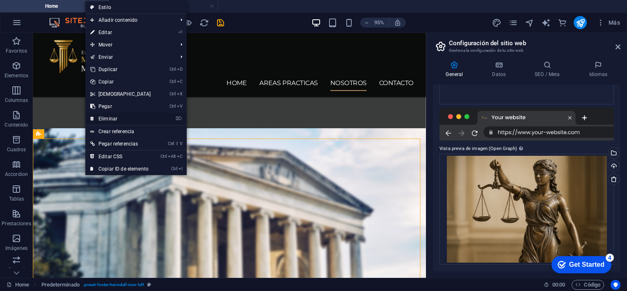
click at [104, 118] on link "⌦ Eliminar" at bounding box center [120, 119] width 71 height 12
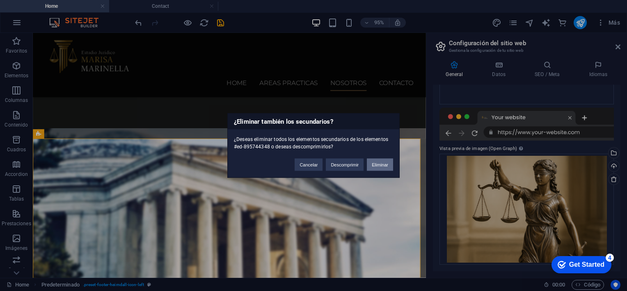
click at [389, 165] on button "Eliminar" at bounding box center [380, 165] width 26 height 12
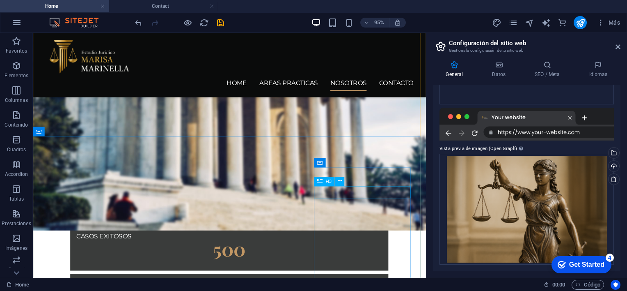
scroll to position [846, 0]
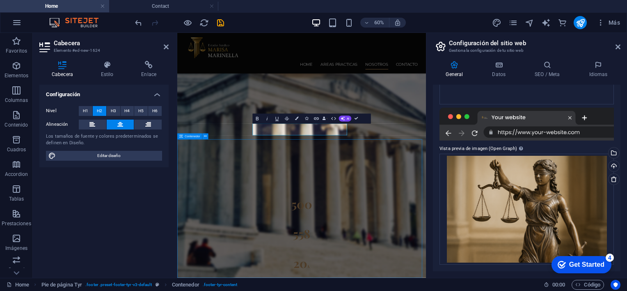
scroll to position [819, 0]
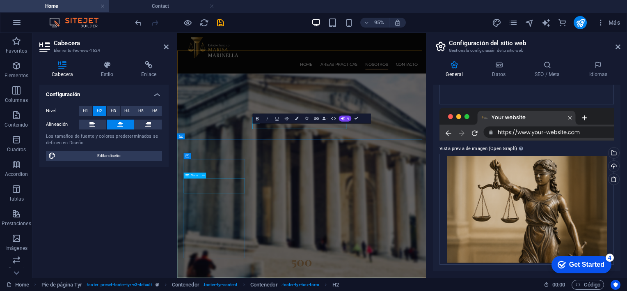
scroll to position [830, 0]
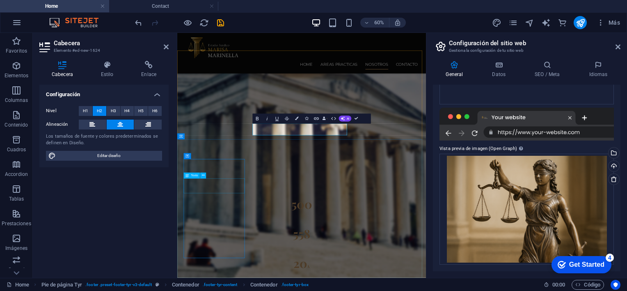
scroll to position [819, 0]
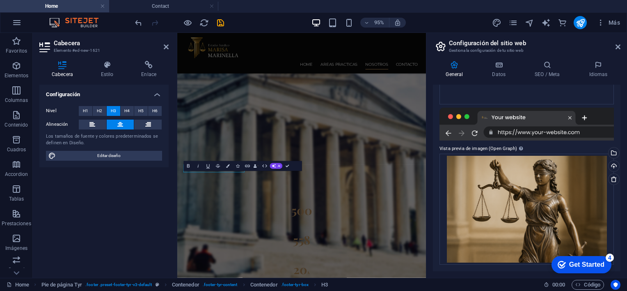
scroll to position [830, 0]
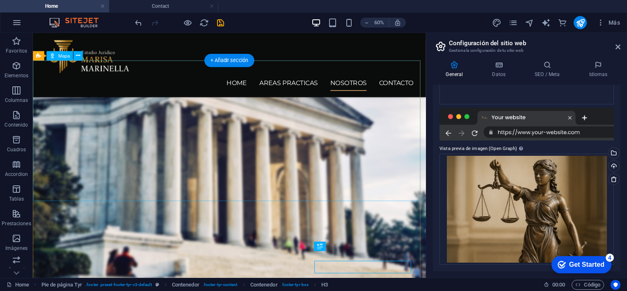
scroll to position [819, 0]
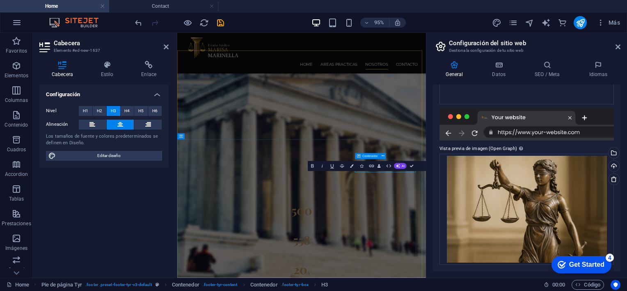
scroll to position [830, 0]
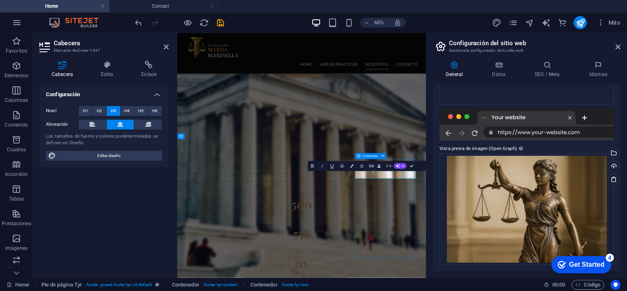
scroll to position [819, 0]
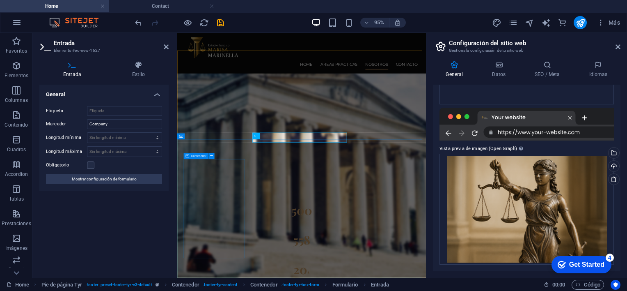
scroll to position [830, 0]
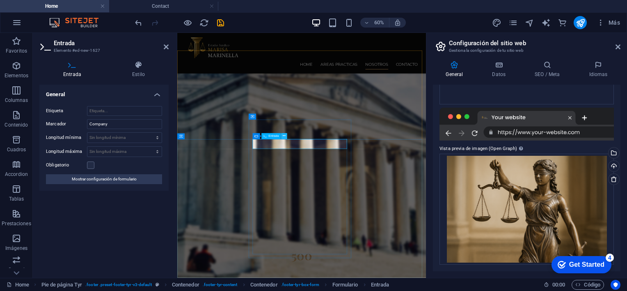
click at [283, 136] on icon at bounding box center [284, 135] width 3 height 5
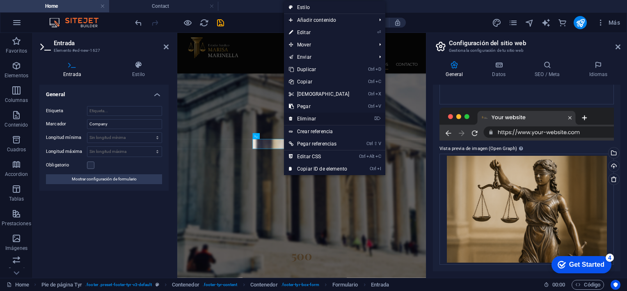
click at [312, 120] on link "⌦ Eliminar" at bounding box center [319, 119] width 71 height 12
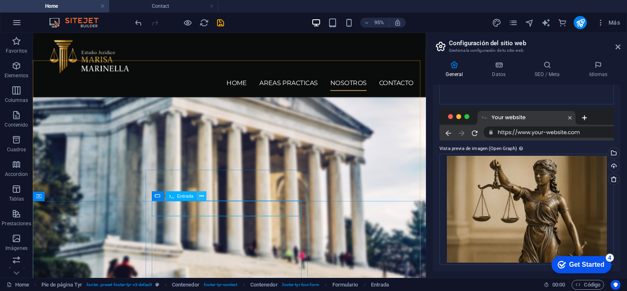
click at [200, 195] on icon at bounding box center [202, 196] width 4 height 8
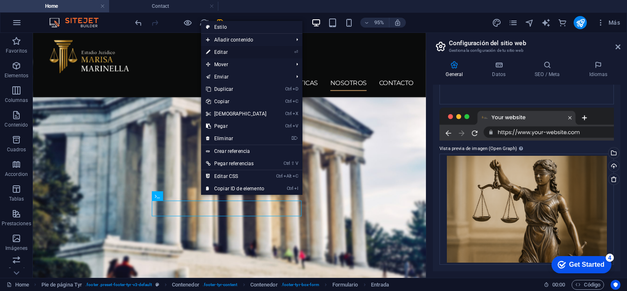
click at [218, 55] on link "⏎ Editar" at bounding box center [236, 52] width 71 height 12
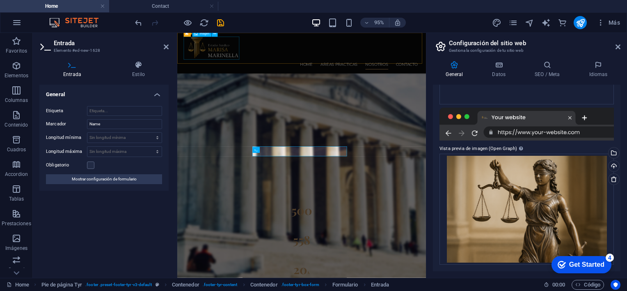
scroll to position [807, 0]
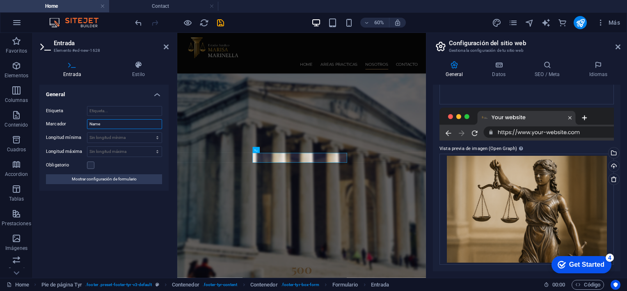
drag, startPoint x: 110, startPoint y: 125, endPoint x: 69, endPoint y: 122, distance: 41.1
click at [69, 122] on div "Marcador Name" at bounding box center [104, 124] width 116 height 10
type input "Nombre"
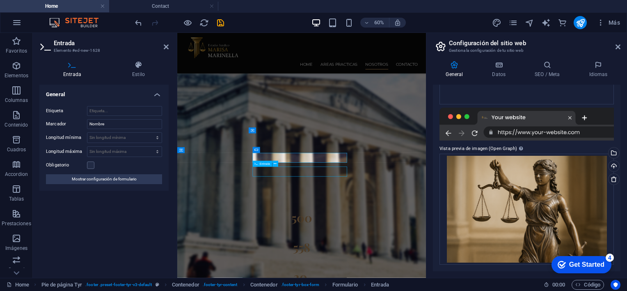
scroll to position [819, 0]
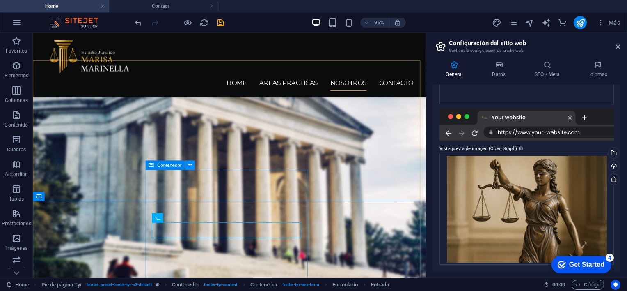
click at [189, 166] on icon at bounding box center [190, 165] width 4 height 8
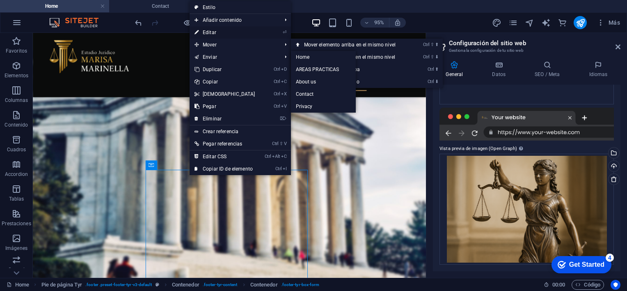
click at [207, 31] on link "⏎ Editar" at bounding box center [225, 32] width 71 height 12
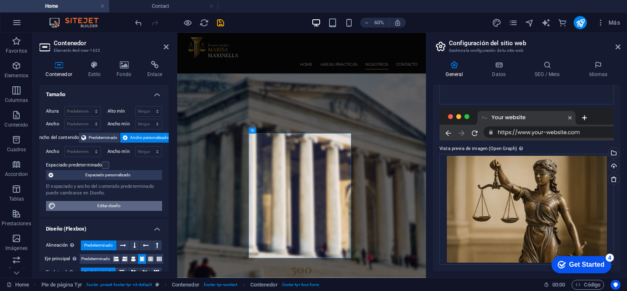
scroll to position [41, 0]
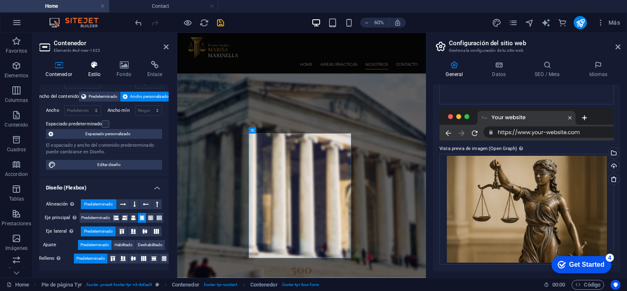
click at [96, 68] on icon at bounding box center [94, 65] width 25 height 8
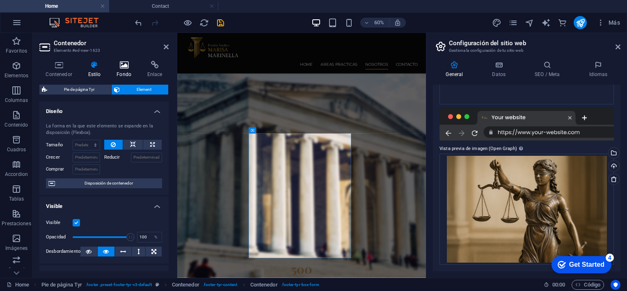
click at [127, 69] on icon at bounding box center [124, 65] width 28 height 8
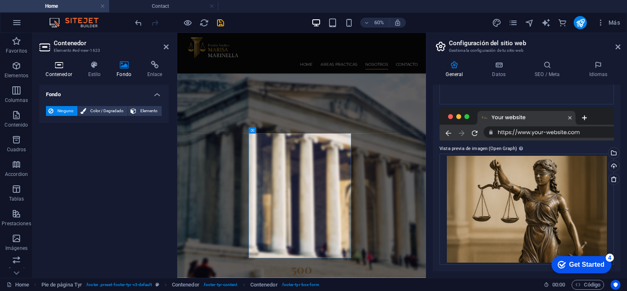
click at [68, 68] on icon at bounding box center [58, 65] width 39 height 8
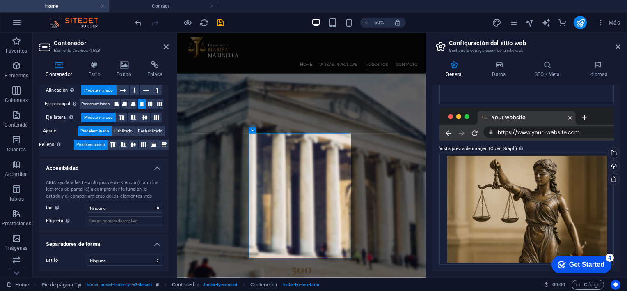
scroll to position [0, 0]
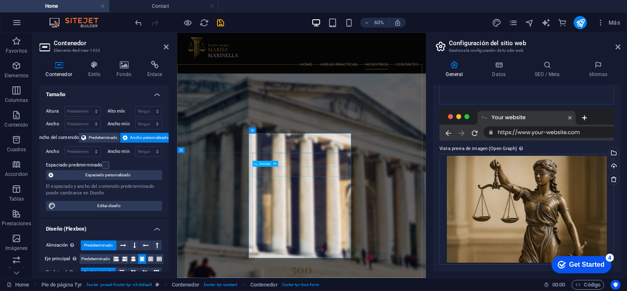
click at [274, 166] on icon at bounding box center [275, 163] width 3 height 5
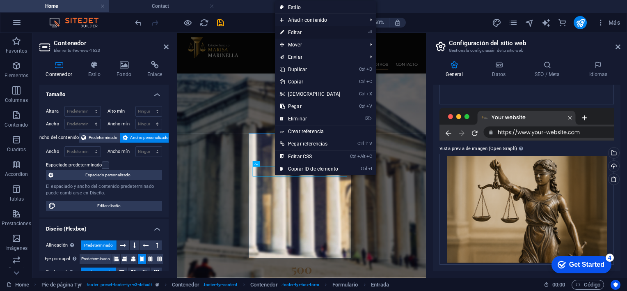
click at [297, 32] on link "⏎ Editar" at bounding box center [310, 32] width 71 height 12
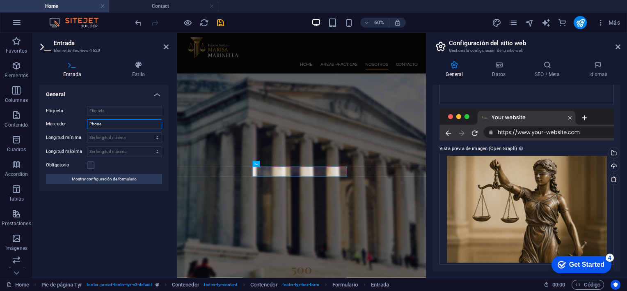
click at [108, 122] on input "Phone" at bounding box center [124, 124] width 75 height 10
type input "Telefono"
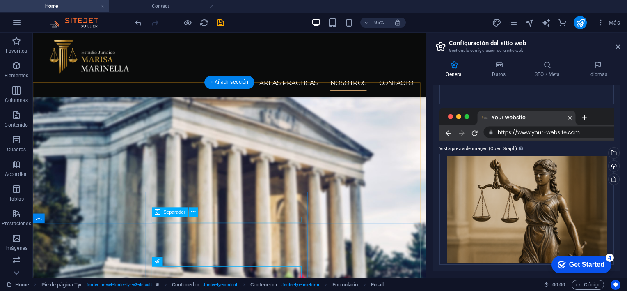
scroll to position [919, 0]
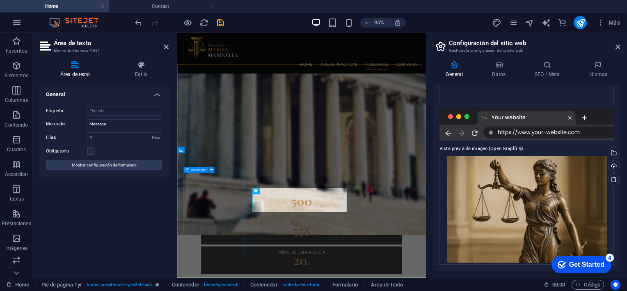
scroll to position [807, 0]
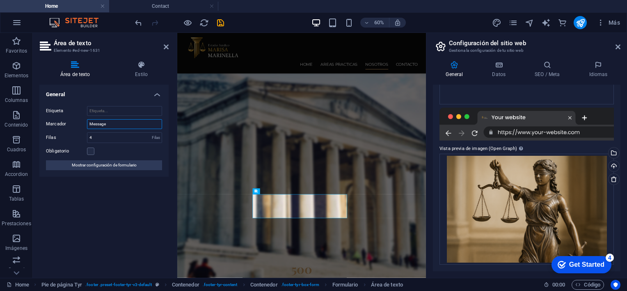
drag, startPoint x: 113, startPoint y: 124, endPoint x: 53, endPoint y: 126, distance: 60.8
click at [53, 126] on div "Marcador Message" at bounding box center [104, 124] width 116 height 10
type input "Mensaje"
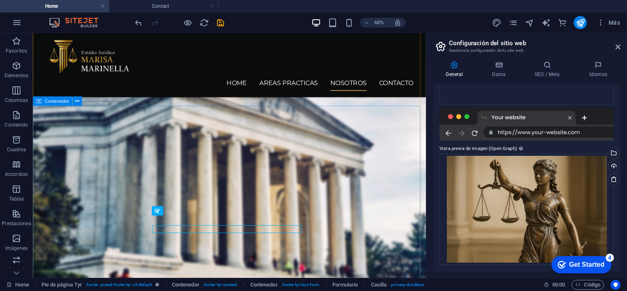
scroll to position [919, 0]
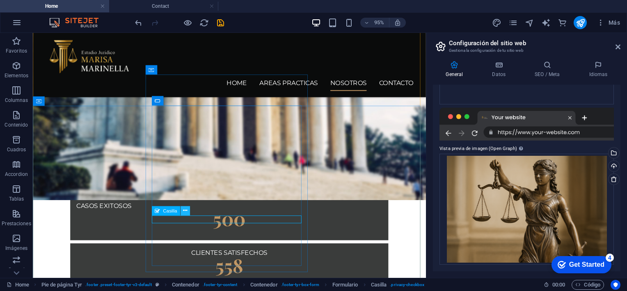
click at [184, 212] on icon at bounding box center [185, 211] width 4 height 8
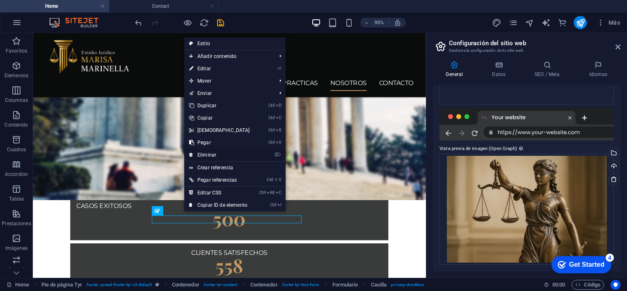
click at [206, 154] on link "⌦ Eliminar" at bounding box center [219, 155] width 71 height 12
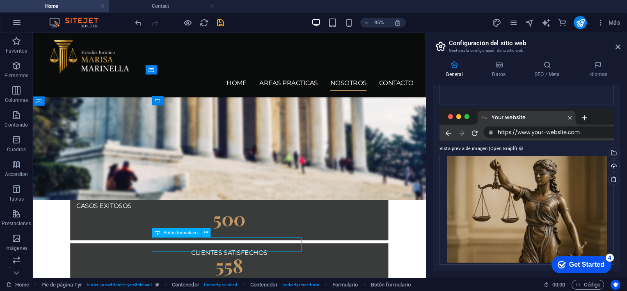
click at [209, 232] on button at bounding box center [205, 232] width 9 height 9
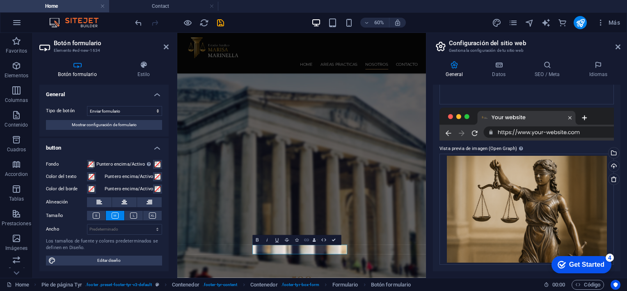
type button "Submit"
click at [110, 142] on h4 "button" at bounding box center [103, 145] width 129 height 15
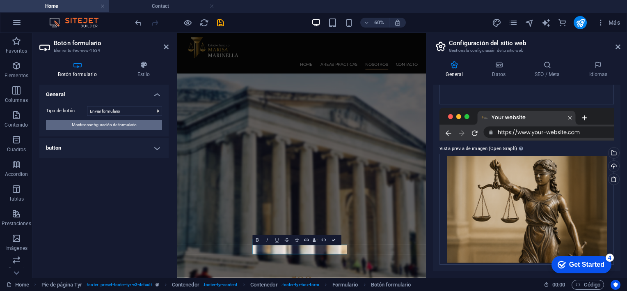
click at [113, 124] on span "Mostrar configuración de formulario" at bounding box center [104, 125] width 65 height 10
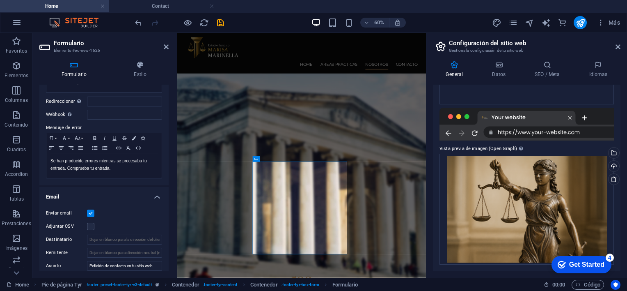
scroll to position [0, 0]
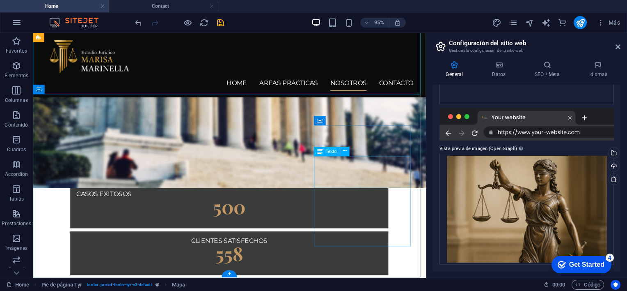
scroll to position [809, 0]
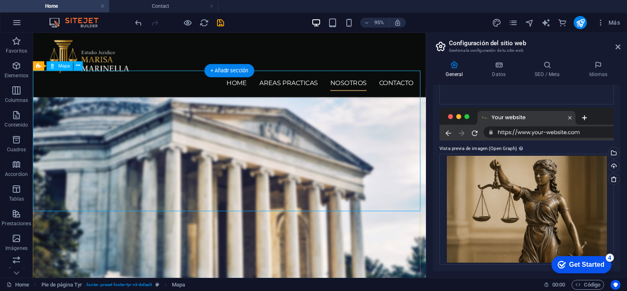
select select "1"
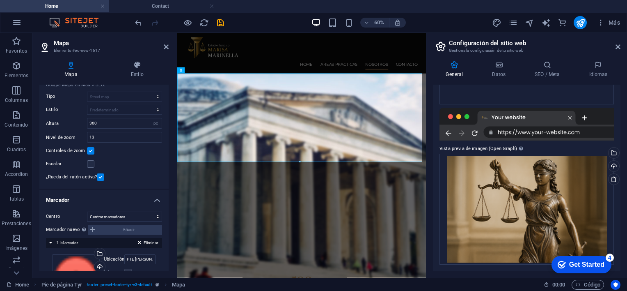
scroll to position [120, 0]
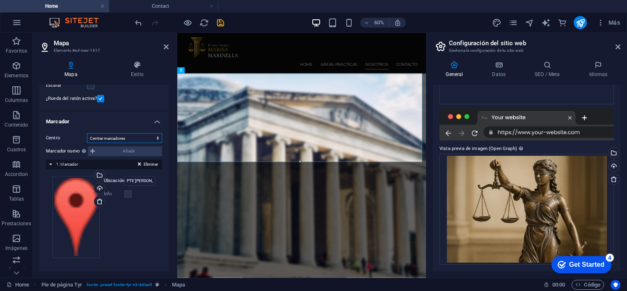
click at [130, 140] on select "No centrar Centrar marcadores Centrar y ampliar marcadores" at bounding box center [124, 138] width 75 height 10
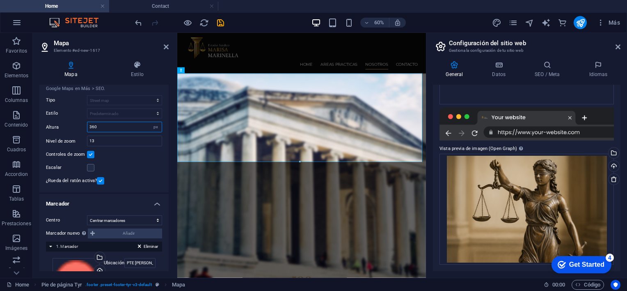
click at [130, 125] on input "360" at bounding box center [124, 127] width 74 height 10
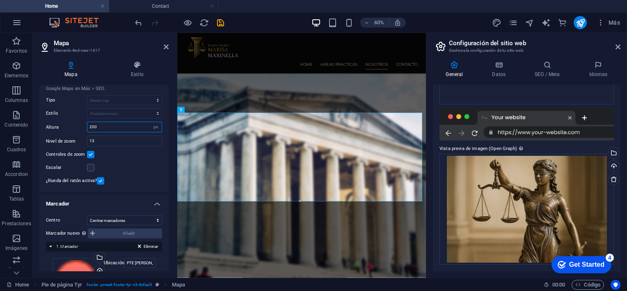
scroll to position [726, 0]
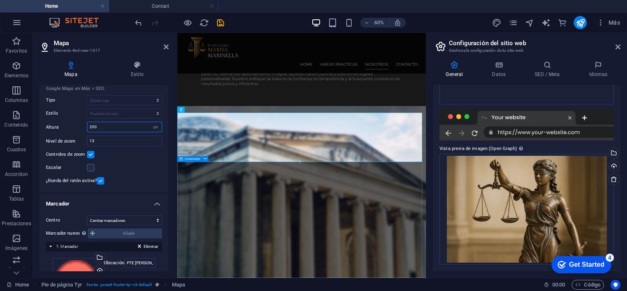
type input "200"
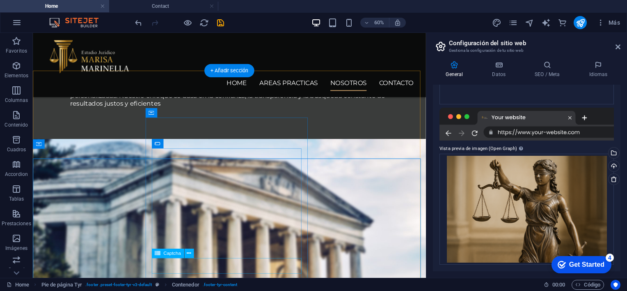
scroll to position [809, 0]
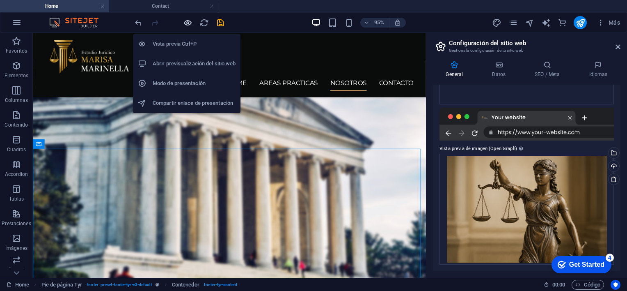
click at [192, 22] on icon "button" at bounding box center [187, 22] width 9 height 9
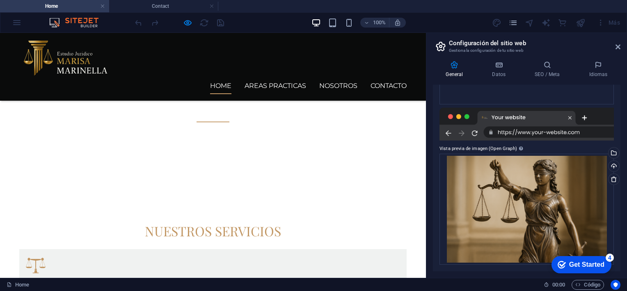
scroll to position [0, 0]
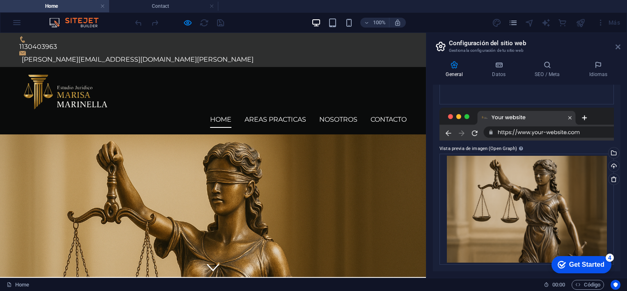
click at [616, 47] on icon at bounding box center [618, 47] width 5 height 7
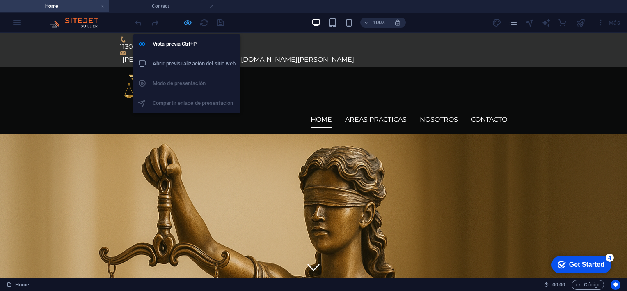
click at [187, 23] on icon "button" at bounding box center [187, 22] width 9 height 9
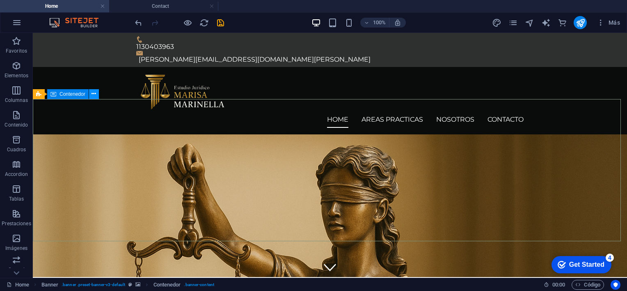
click at [93, 97] on icon at bounding box center [94, 94] width 5 height 9
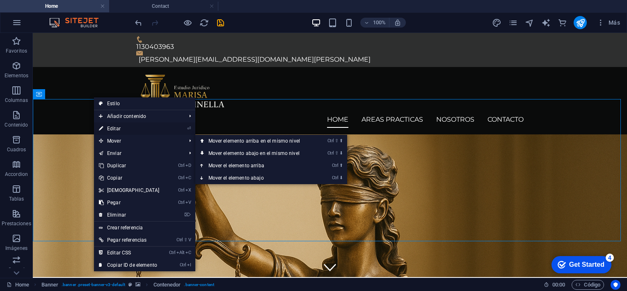
click at [116, 130] on link "⏎ Editar" at bounding box center [129, 128] width 71 height 12
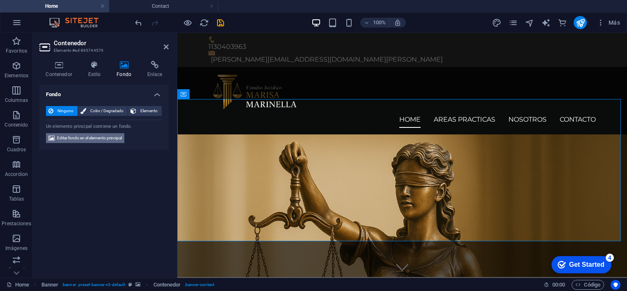
click at [107, 136] on span "Editar fondo en el elemento principal" at bounding box center [89, 138] width 65 height 10
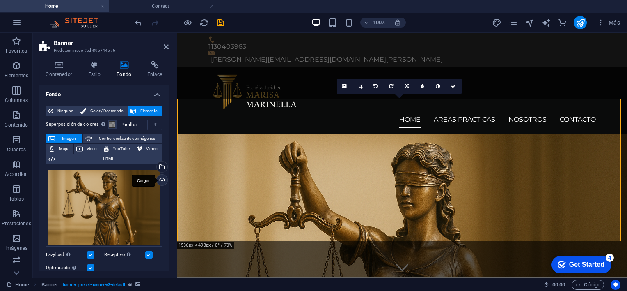
click at [161, 180] on div "Cargar" at bounding box center [161, 181] width 12 height 12
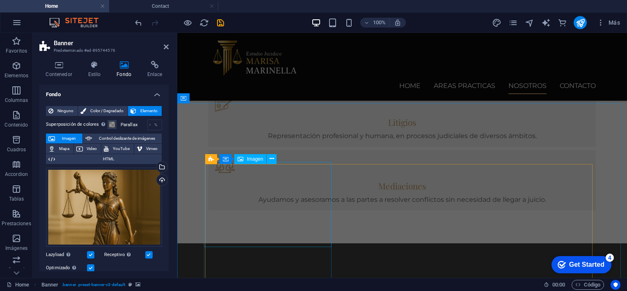
scroll to position [575, 0]
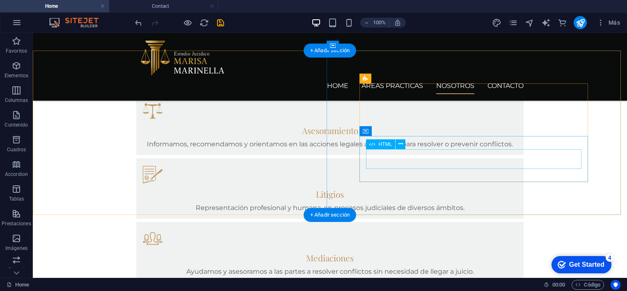
scroll to position [534, 0]
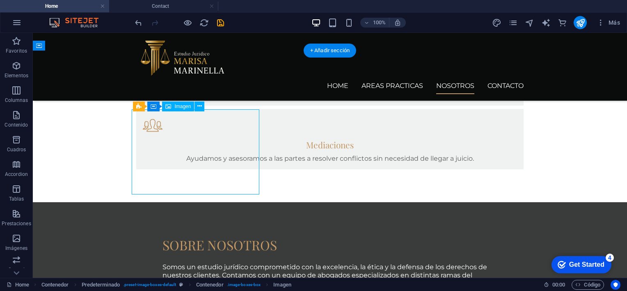
select select "%"
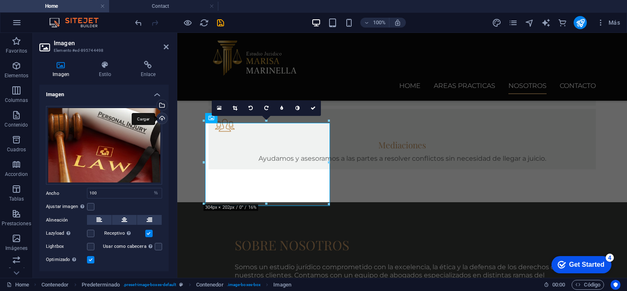
click at [161, 120] on div "Cargar" at bounding box center [161, 119] width 12 height 12
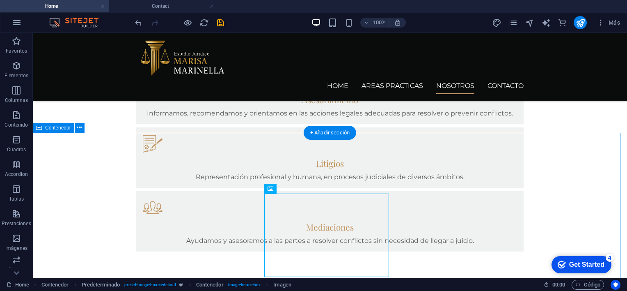
scroll to position [575, 0]
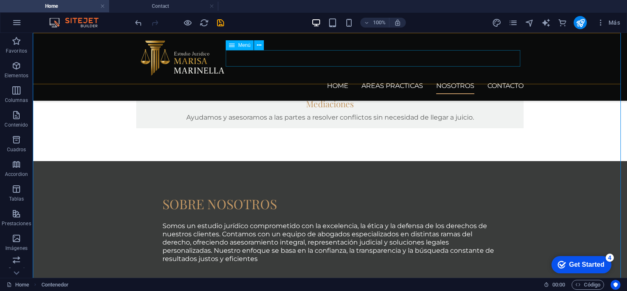
click at [409, 78] on nav "Home AREAS PRACTICAS NOSOTROS CONTACTO" at bounding box center [330, 86] width 388 height 16
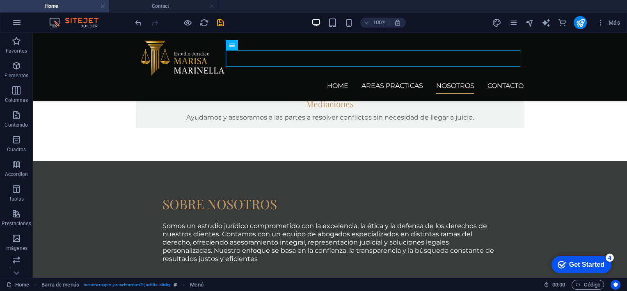
click at [522, 21] on div "Más" at bounding box center [558, 22] width 132 height 13
click at [517, 22] on icon "pages" at bounding box center [513, 22] width 9 height 9
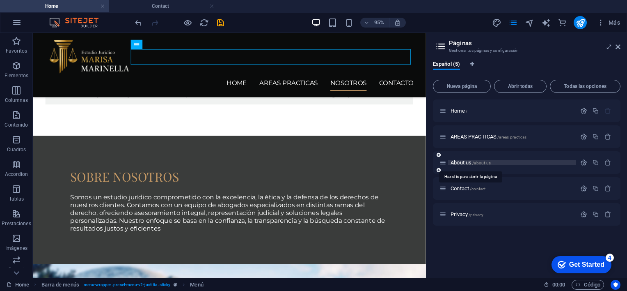
click at [462, 163] on span "About us /about-us" at bounding box center [471, 162] width 40 height 6
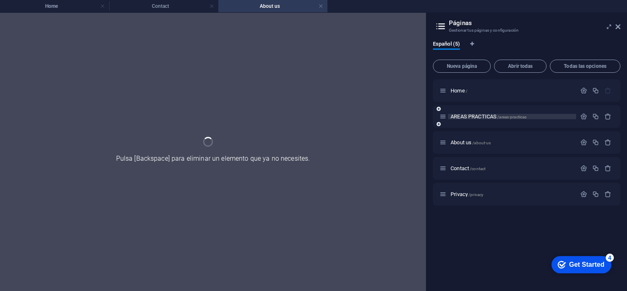
click at [472, 117] on span "AREAS PRACTICAS /areas-practicas" at bounding box center [489, 116] width 76 height 6
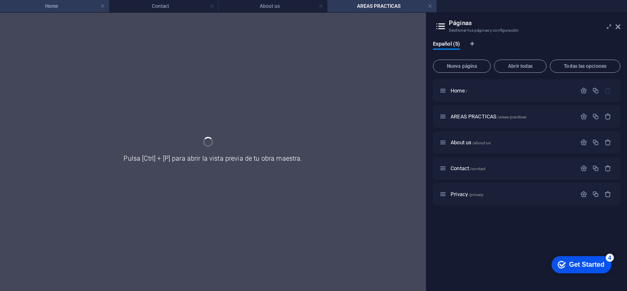
click at [58, 7] on h4 "Home" at bounding box center [54, 6] width 109 height 9
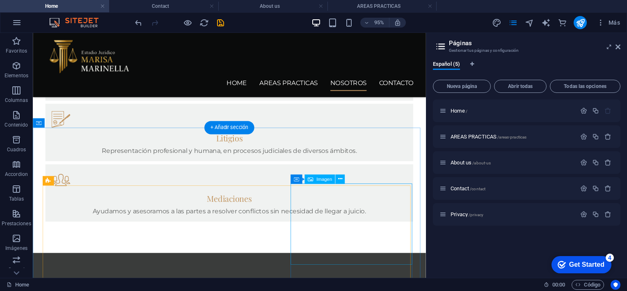
scroll to position [307, 0]
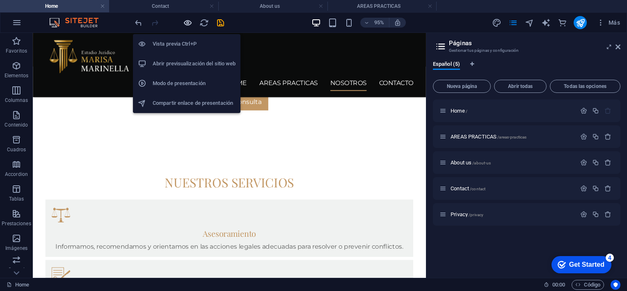
click at [190, 20] on icon "button" at bounding box center [187, 22] width 9 height 9
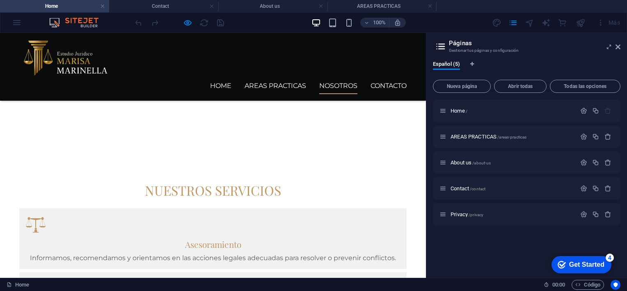
click at [623, 46] on aside "Páginas Gestionar tus páginas y configuración Español (5) Nueva página Abrir to…" at bounding box center [526, 155] width 201 height 245
click at [618, 47] on icon at bounding box center [618, 47] width 5 height 7
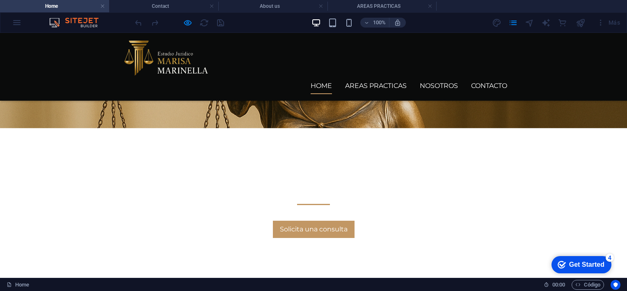
scroll to position [0, 0]
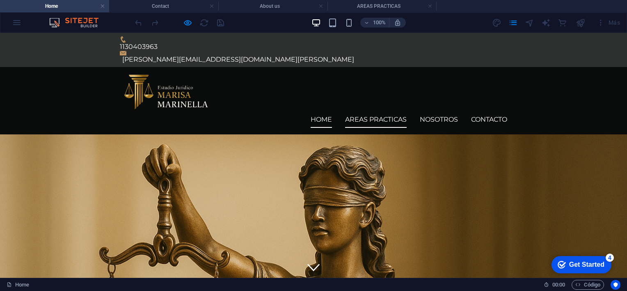
click at [388, 111] on link "AREAS PRACTICAS" at bounding box center [376, 119] width 62 height 16
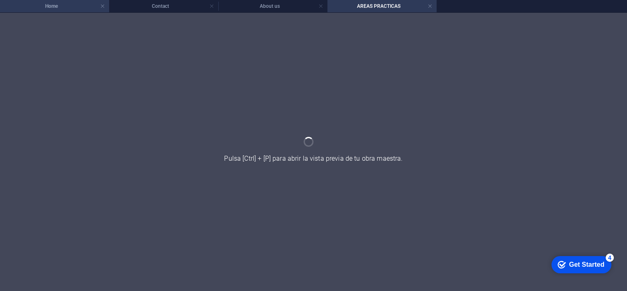
click at [74, 7] on h4 "Home" at bounding box center [54, 6] width 109 height 9
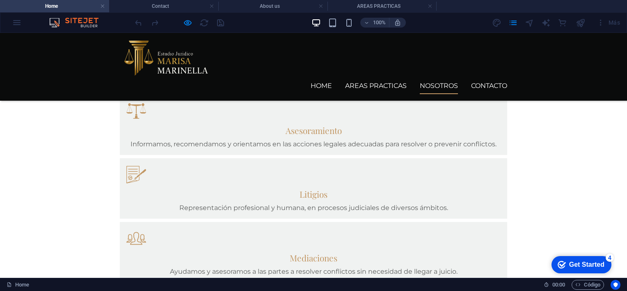
scroll to position [575, 0]
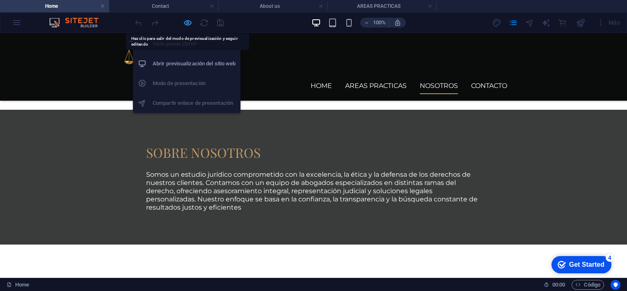
click at [188, 20] on icon "button" at bounding box center [187, 22] width 9 height 9
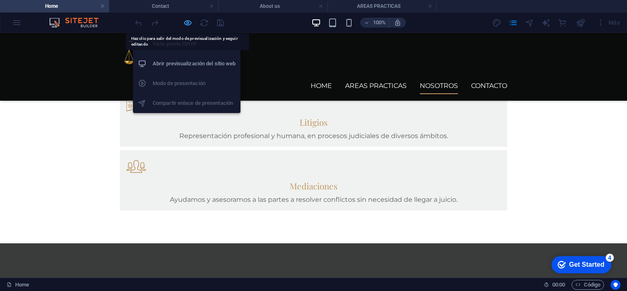
click at [187, 21] on icon "button" at bounding box center [187, 22] width 9 height 9
click at [183, 61] on h6 "Abrir previsualización del sitio web" at bounding box center [194, 64] width 83 height 10
click at [186, 21] on icon "button" at bounding box center [187, 22] width 9 height 9
click at [170, 83] on ul "Vista previa Ctrl+P Abrir previsualización del sitio web Modo de presentación C…" at bounding box center [187, 73] width 108 height 79
click at [167, 105] on ul "Vista previa Ctrl+P Abrir previsualización del sitio web Modo de presentación C…" at bounding box center [187, 73] width 108 height 79
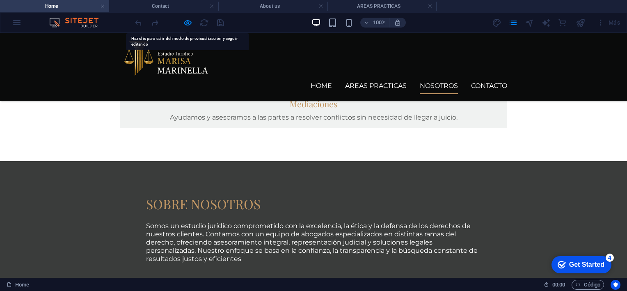
scroll to position [329, 0]
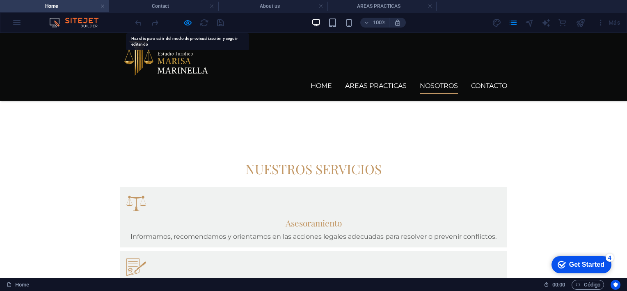
click at [222, 24] on div at bounding box center [179, 22] width 92 height 13
click at [172, 23] on div at bounding box center [171, 23] width 10 height 10
click at [210, 8] on link at bounding box center [211, 6] width 5 height 8
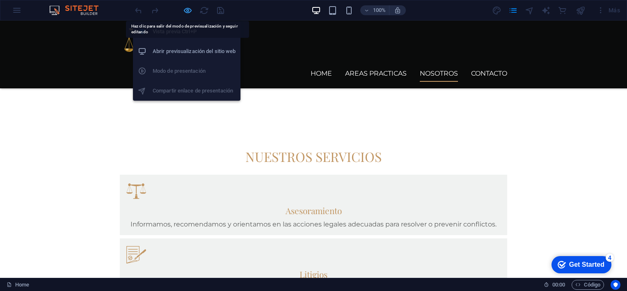
click at [189, 11] on icon "button" at bounding box center [187, 10] width 9 height 9
click at [177, 49] on h6 "Abrir previsualización del sitio web" at bounding box center [194, 51] width 83 height 10
click at [170, 71] on ul "Vista previa Ctrl+P Abrir previsualización del sitio web Modo de presentación C…" at bounding box center [187, 61] width 108 height 79
click at [174, 91] on ul "Vista previa Ctrl+P Abrir previsualización del sitio web Modo de presentación C…" at bounding box center [187, 61] width 108 height 79
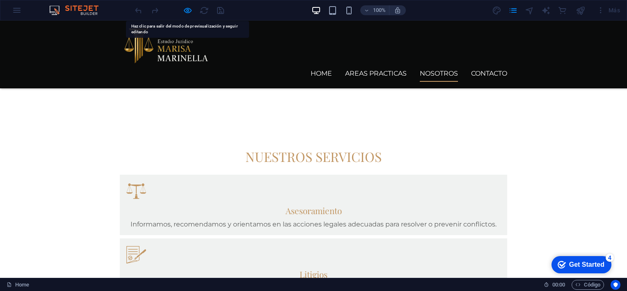
click at [94, 114] on div "nuestros servicios Asesoramiento Informamos, recomendamos y orientamos en las a…" at bounding box center [313, 255] width 627 height 282
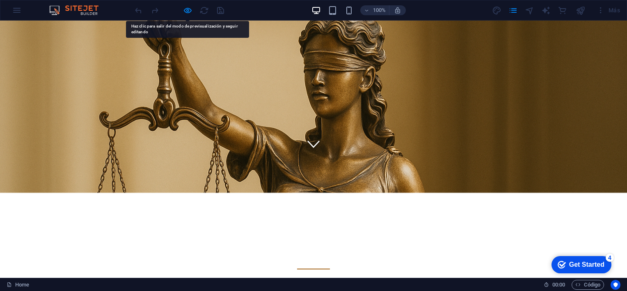
scroll to position [0, 0]
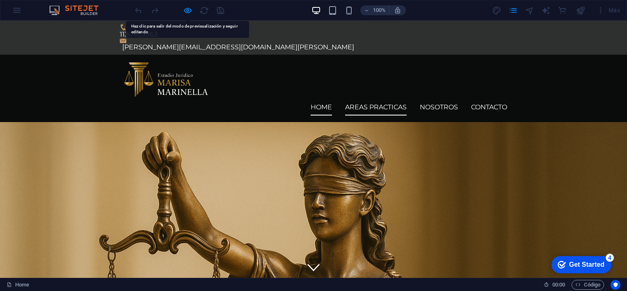
click at [375, 99] on link "AREAS PRACTICAS" at bounding box center [376, 107] width 62 height 16
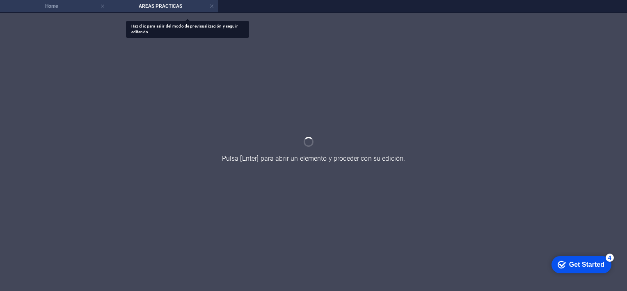
click at [67, 5] on h4 "Home" at bounding box center [54, 6] width 109 height 9
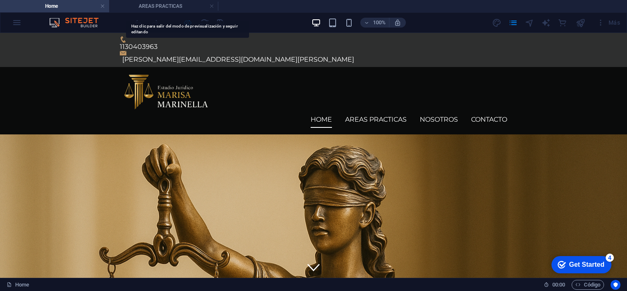
click at [11, 22] on div "100% Más" at bounding box center [313, 23] width 627 height 20
click at [194, 34] on div "1130403963 [PERSON_NAME][EMAIL_ADDRESS][DOMAIN_NAME][PERSON_NAME]" at bounding box center [313, 50] width 627 height 34
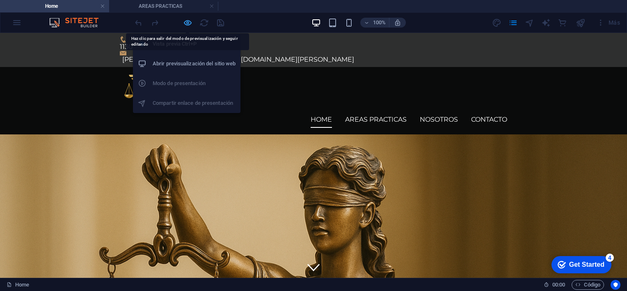
click at [185, 21] on icon "button" at bounding box center [187, 22] width 9 height 9
click at [187, 21] on icon "button" at bounding box center [187, 22] width 9 height 9
click at [188, 23] on icon "button" at bounding box center [187, 22] width 9 height 9
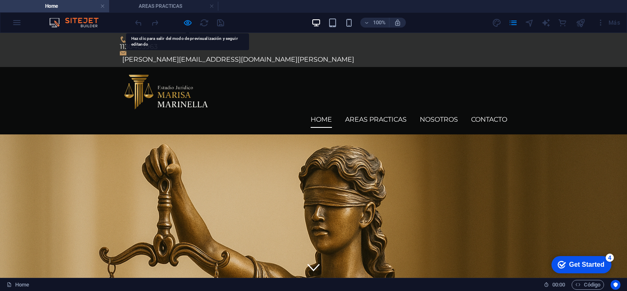
click at [171, 41] on div "1130403963 [PERSON_NAME][EMAIL_ADDRESS][DOMAIN_NAME][PERSON_NAME]" at bounding box center [313, 50] width 627 height 34
click at [109, 74] on div "Home AREAS PRACTICAS NOSOTROS CONTACTO" at bounding box center [313, 101] width 627 height 68
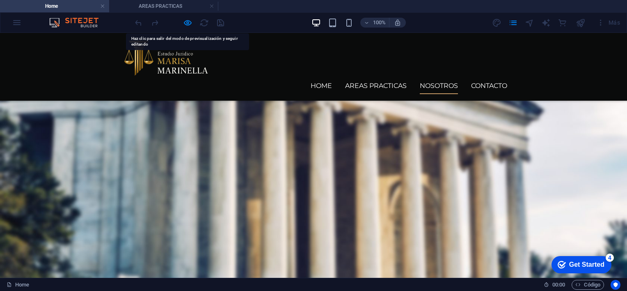
scroll to position [654, 0]
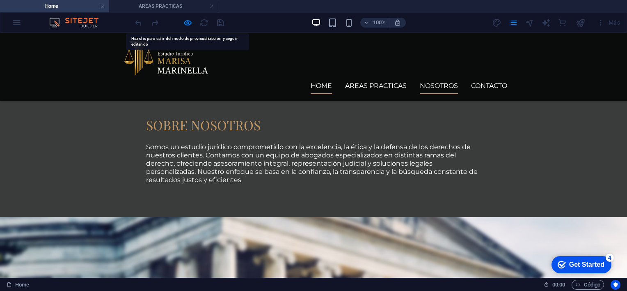
click at [322, 78] on link "Home" at bounding box center [321, 86] width 21 height 16
click at [137, 64] on img at bounding box center [166, 58] width 93 height 38
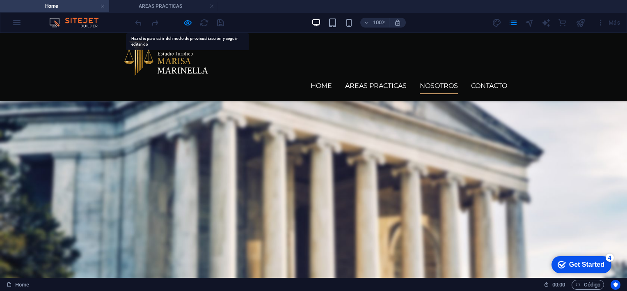
scroll to position [859, 0]
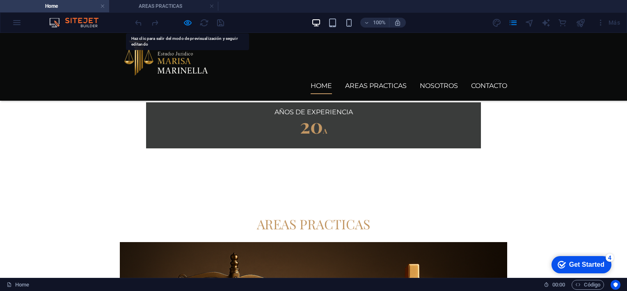
scroll to position [0, 0]
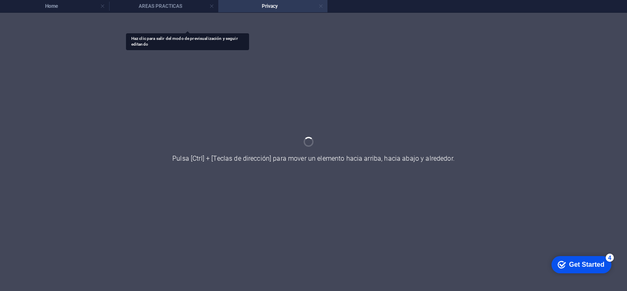
click at [322, 7] on link at bounding box center [321, 6] width 5 height 8
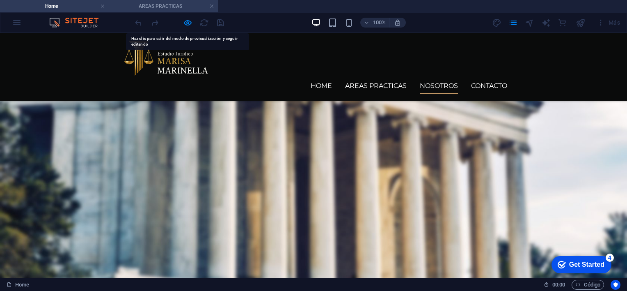
click at [209, 5] on h4 "AREAS PRACTICAS" at bounding box center [163, 6] width 109 height 9
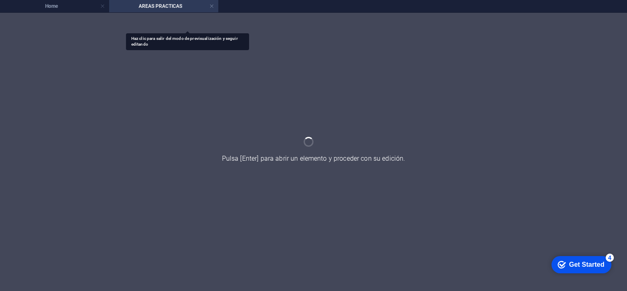
scroll to position [0, 0]
click at [271, 126] on div at bounding box center [313, 152] width 627 height 278
